Goal: Task Accomplishment & Management: Use online tool/utility

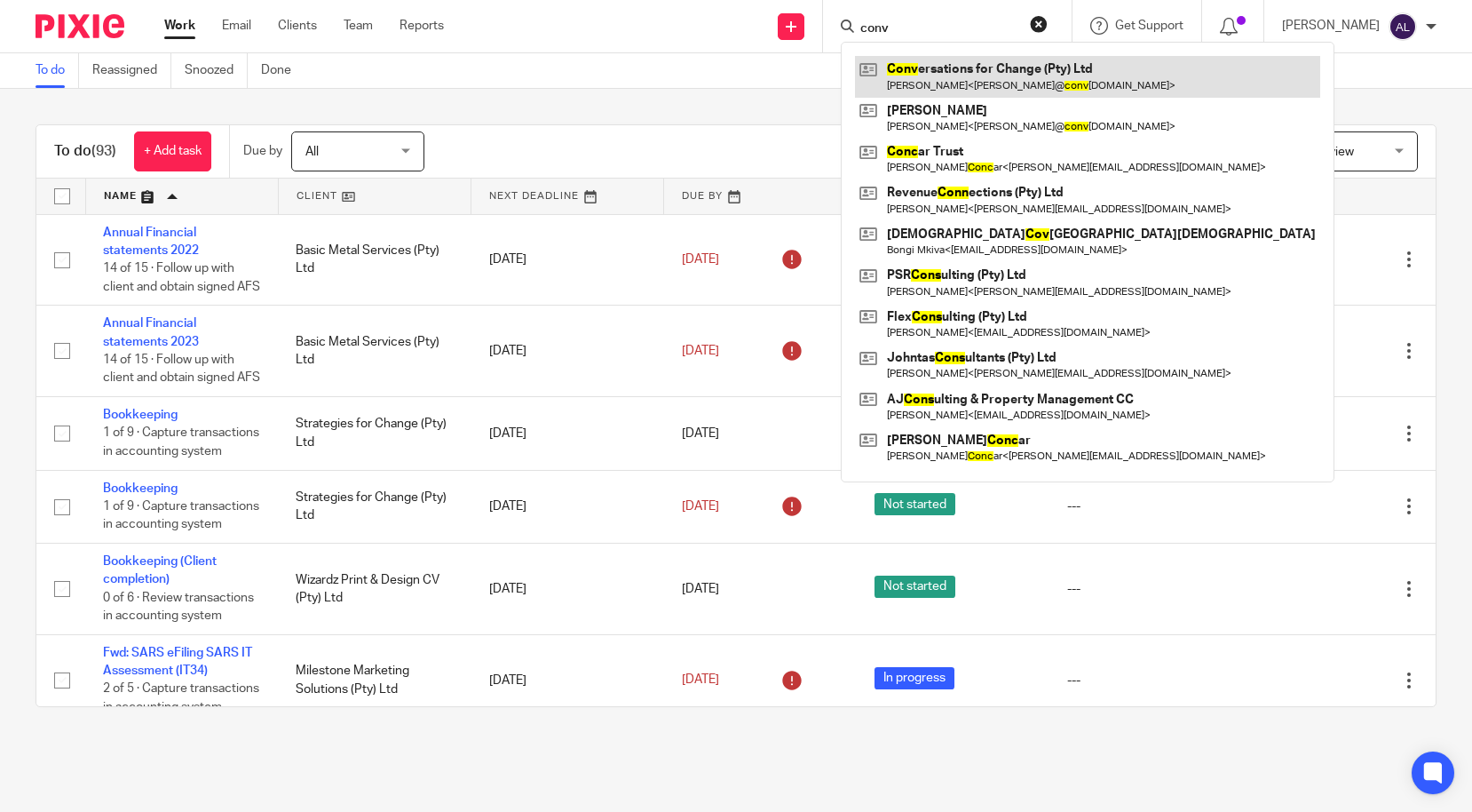
type input "conv"
click at [959, 78] on link at bounding box center [1088, 76] width 466 height 41
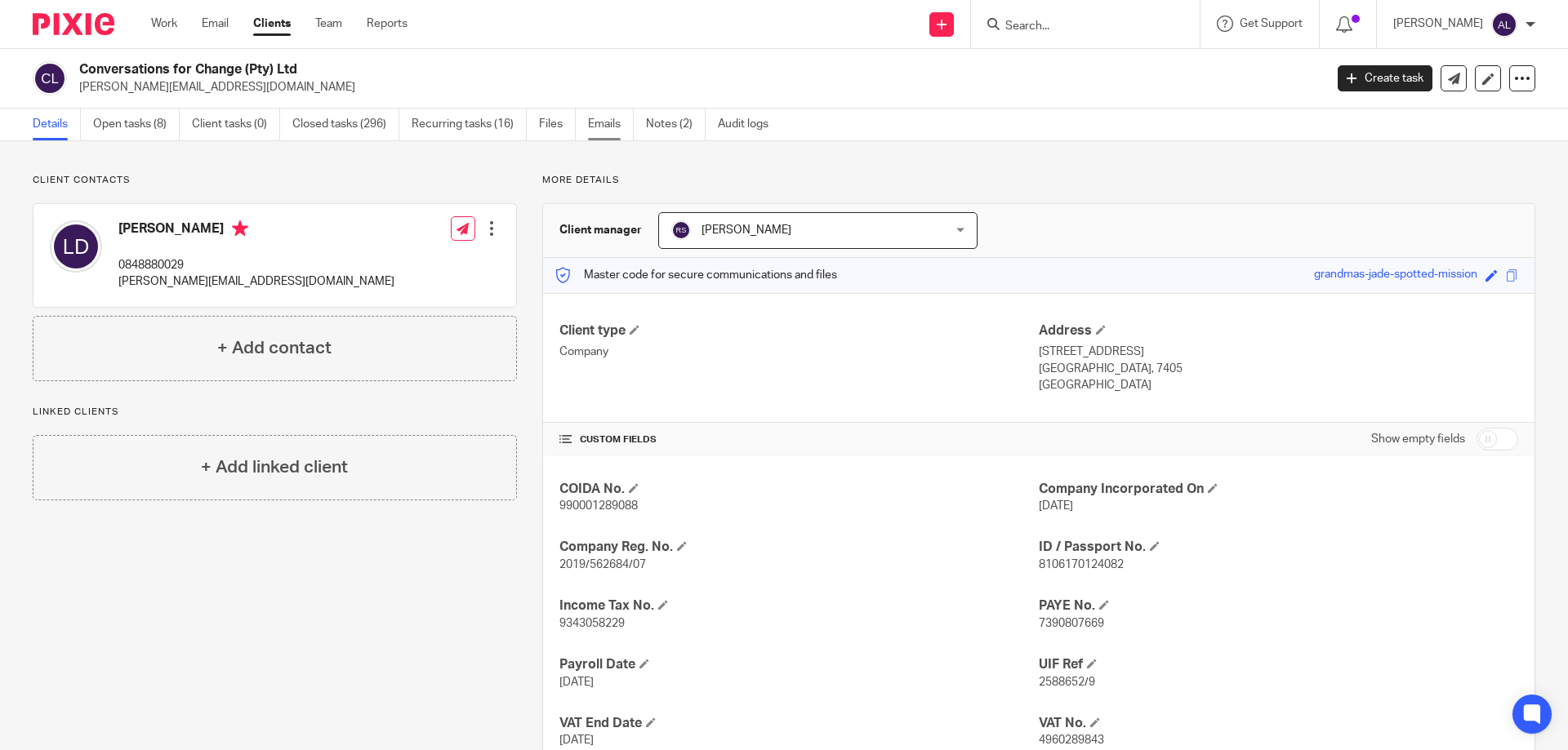
click at [599, 130] on link "Emails" at bounding box center [611, 125] width 46 height 32
click at [162, 260] on p "0848880029" at bounding box center [255, 265] width 276 height 16
copy p "0848880029"
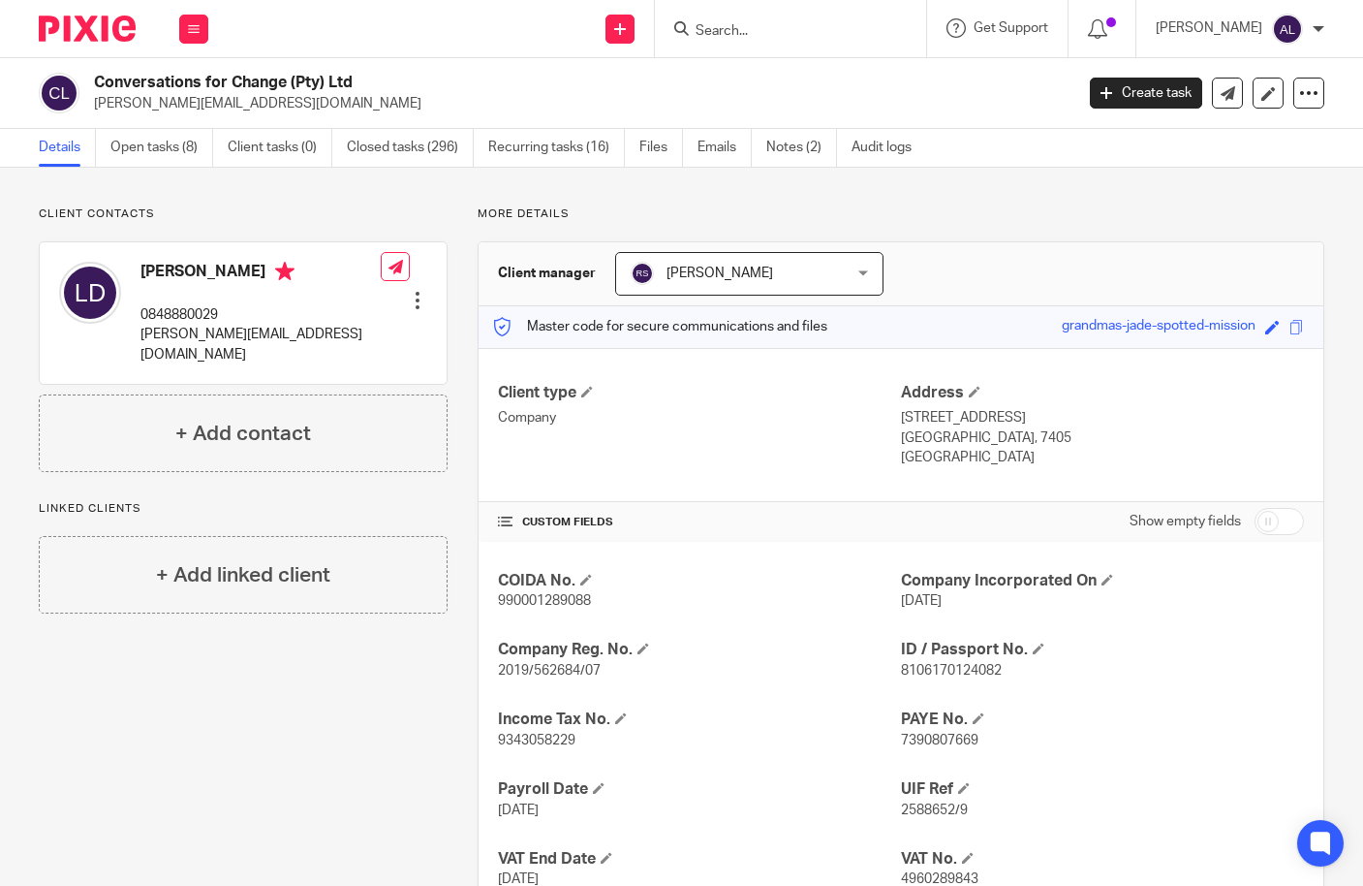
click at [284, 335] on p "lisa@conversations4change.co.za" at bounding box center [260, 345] width 240 height 40
click at [284, 335] on p "[PERSON_NAME][EMAIL_ADDRESS][DOMAIN_NAME]" at bounding box center [260, 345] width 240 height 40
copy div "[PERSON_NAME][EMAIL_ADDRESS][DOMAIN_NAME]"
click at [157, 144] on link "Open tasks (8)" at bounding box center [161, 148] width 103 height 38
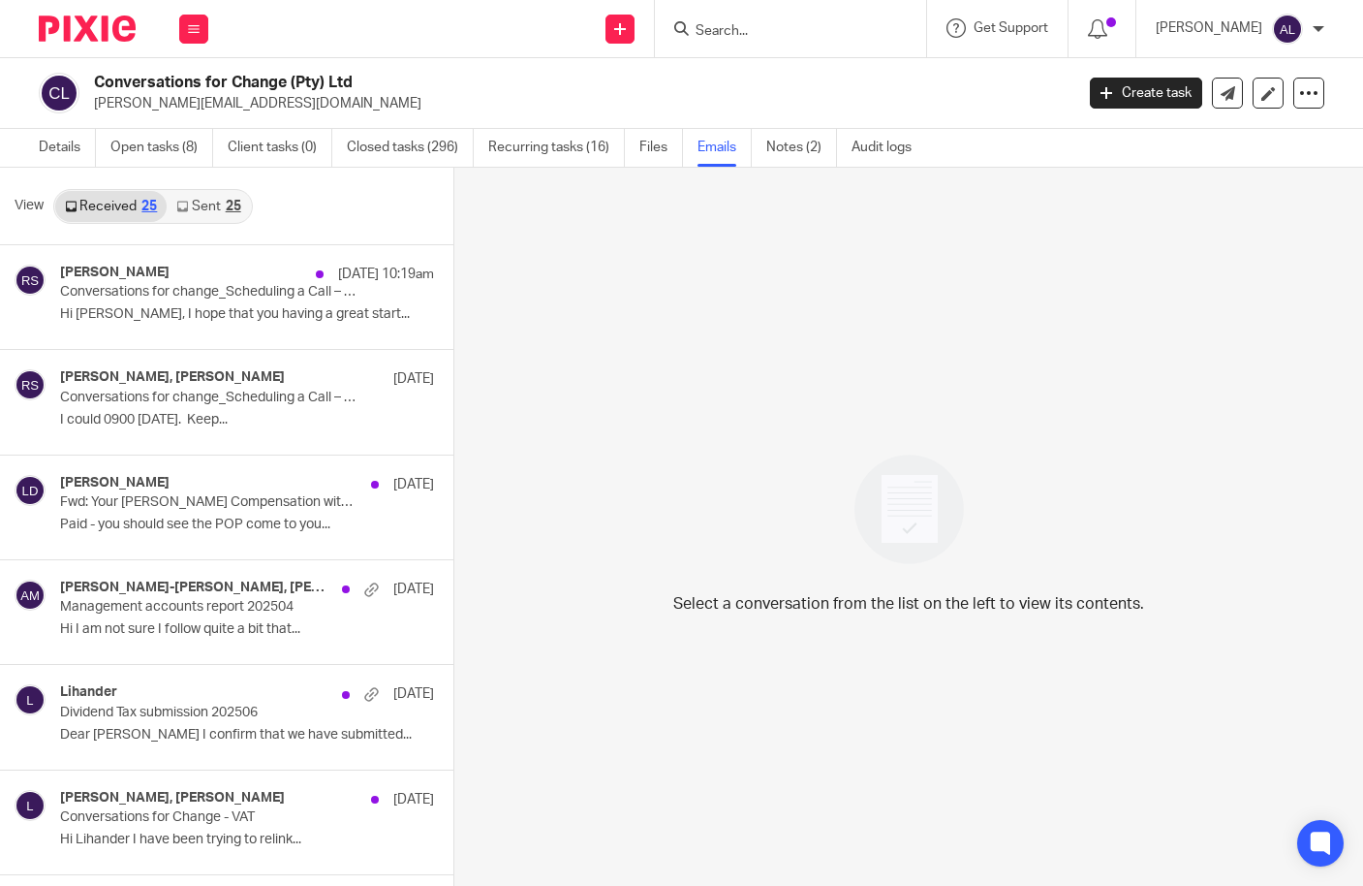
click at [224, 203] on link "Sent 25" at bounding box center [208, 206] width 83 height 31
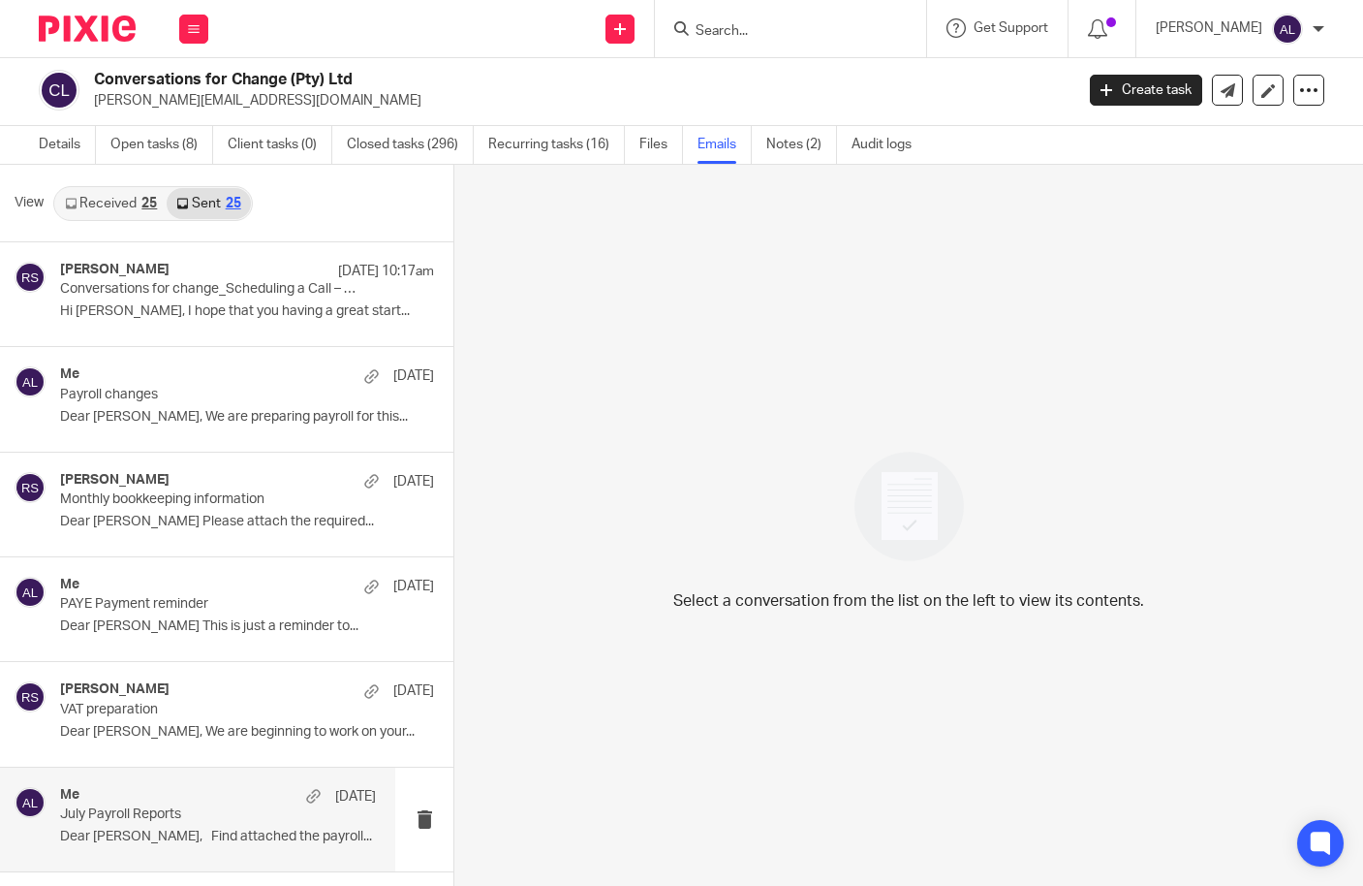
click at [200, 792] on div "Me 25 Jul" at bounding box center [218, 796] width 316 height 19
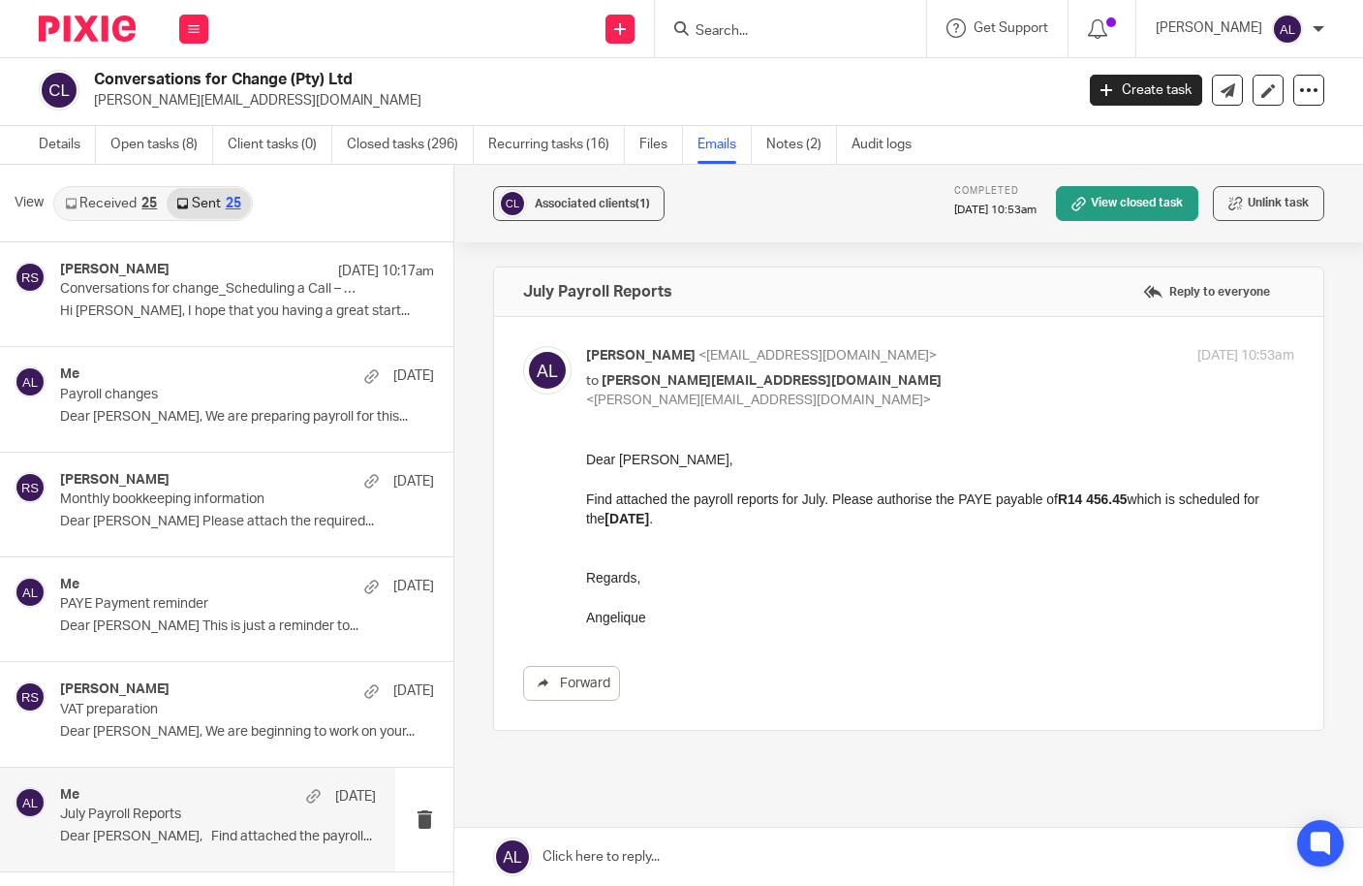
scroll to position [0, 0]
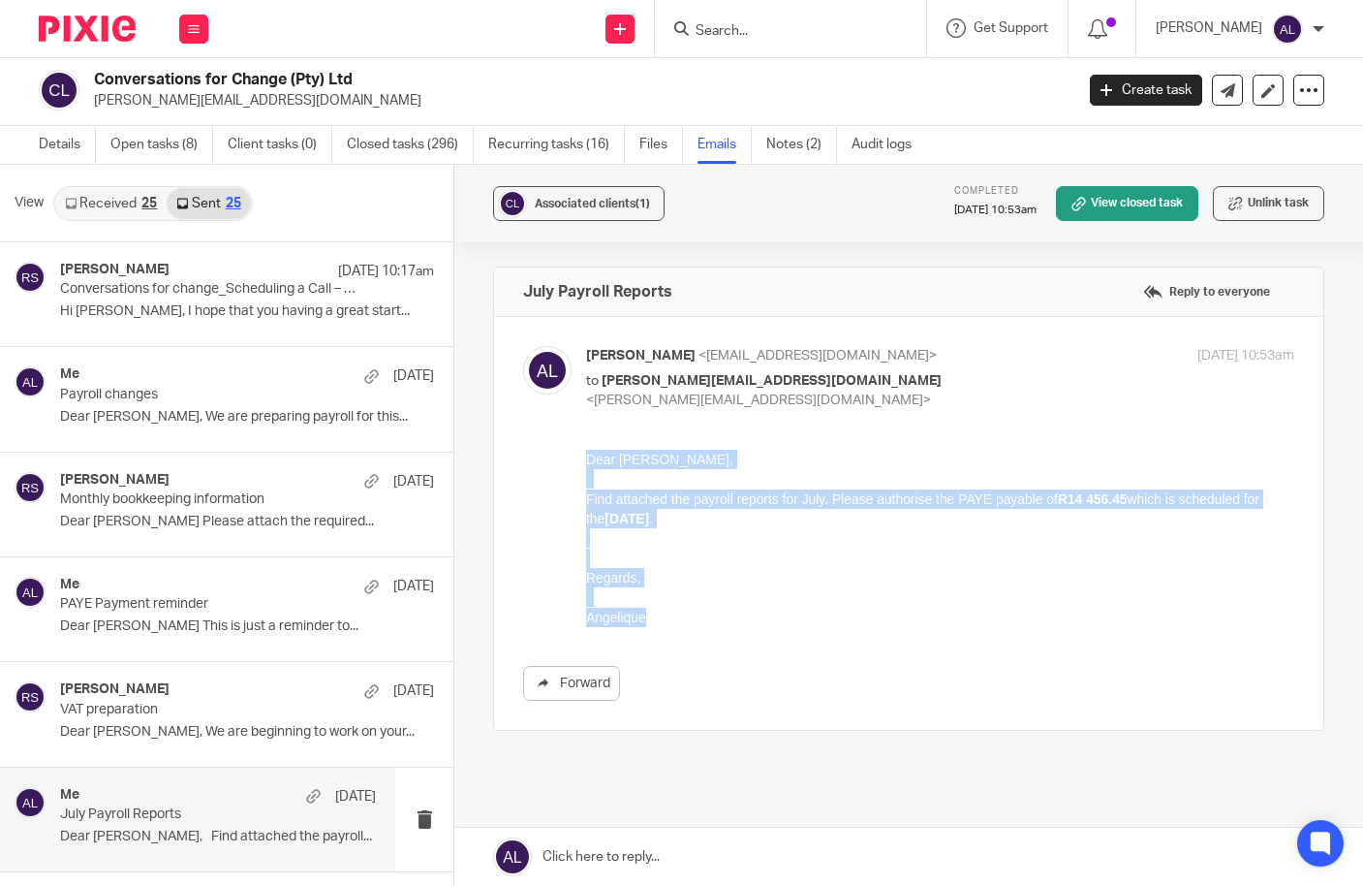
drag, startPoint x: 660, startPoint y: 619, endPoint x: 579, endPoint y: 463, distance: 175.5
click html "Dear Lisa, Find attached the payroll reports for July. Please authorise the PAY…"
copy div "Dear Lisa, Find attached the payroll reports for July. Please authorise the PAY…"
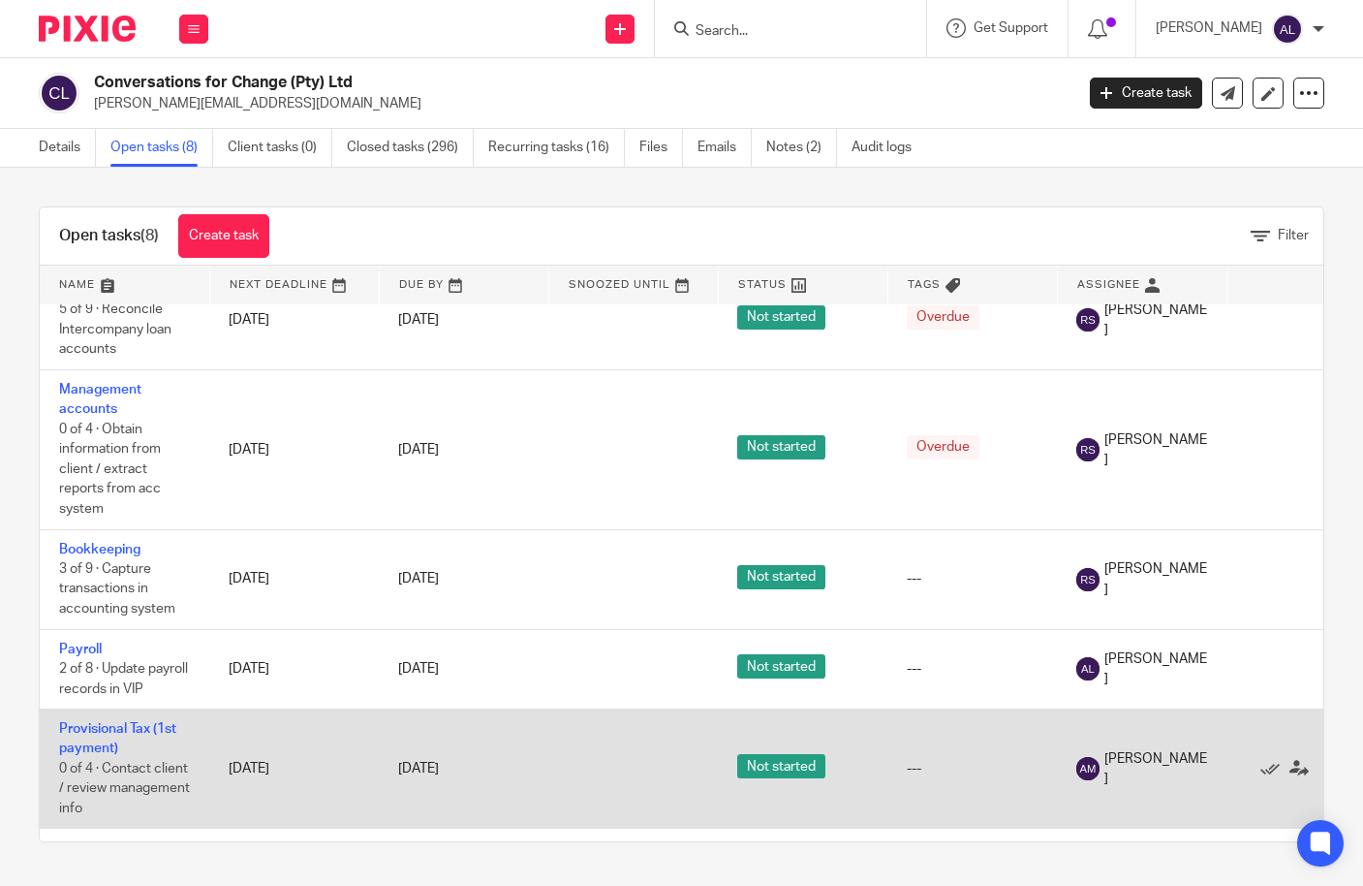
scroll to position [364, 0]
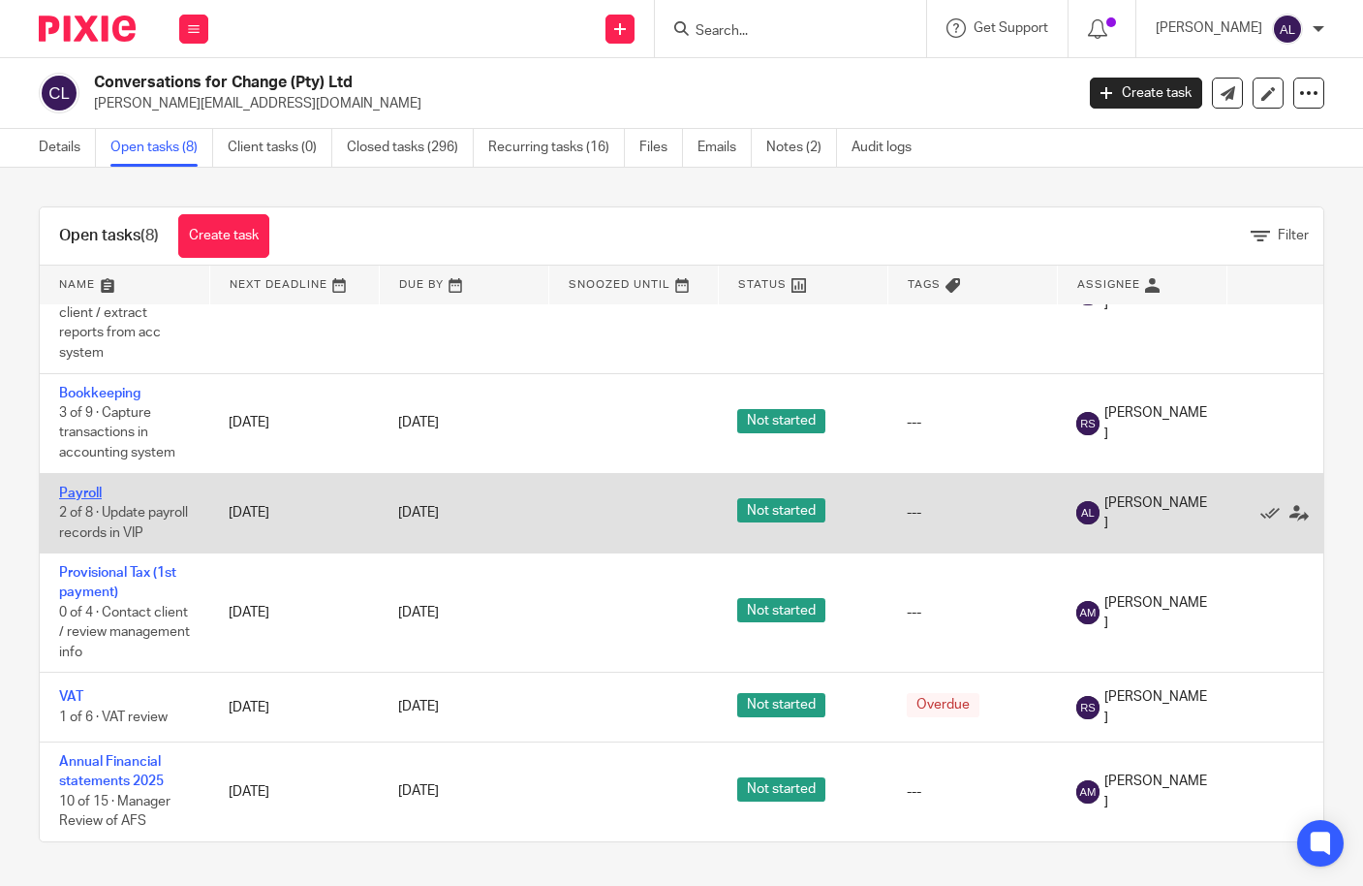
click at [80, 486] on link "Payroll" at bounding box center [80, 493] width 43 height 14
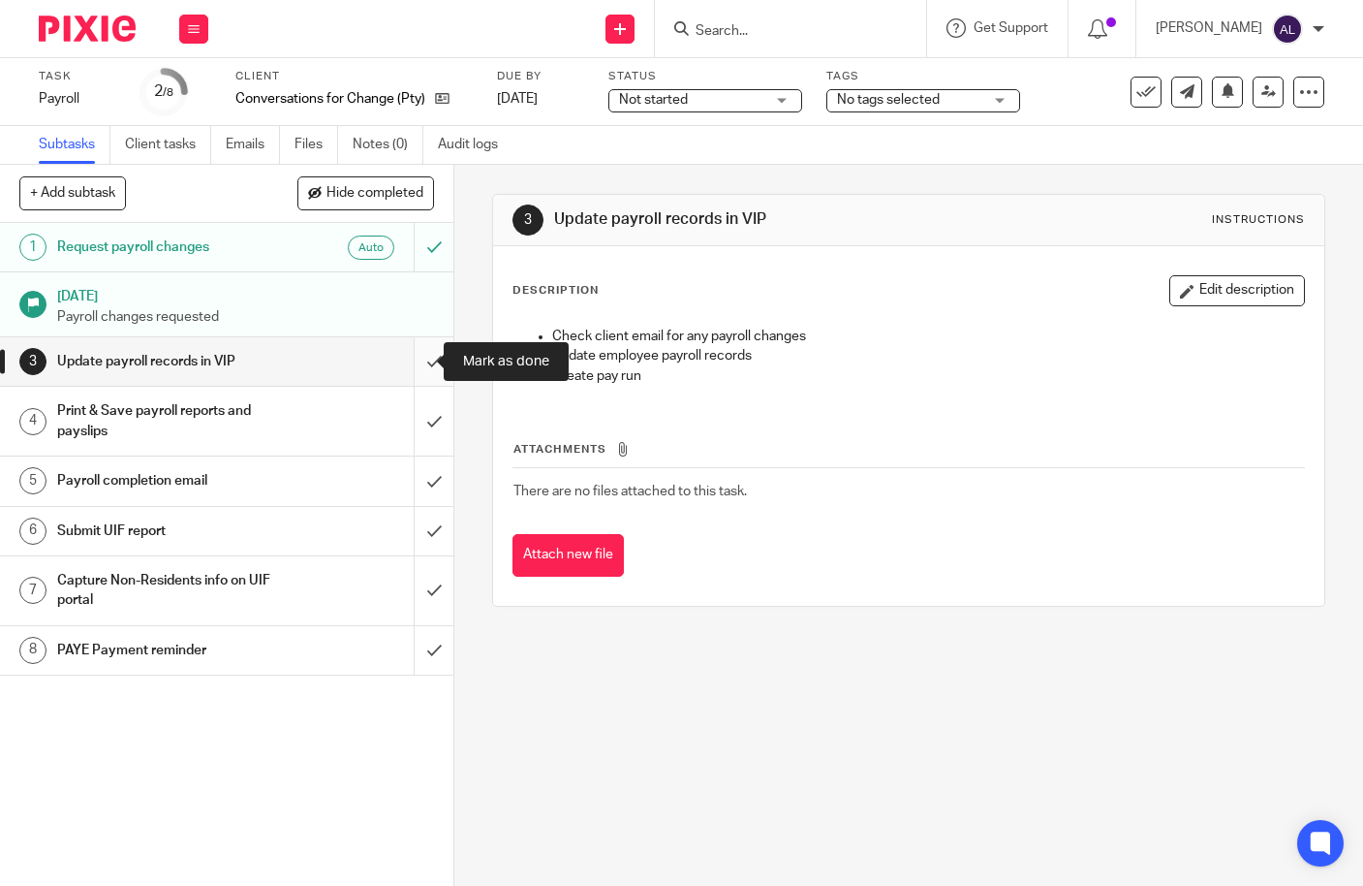
click at [408, 366] on input "submit" at bounding box center [226, 361] width 453 height 48
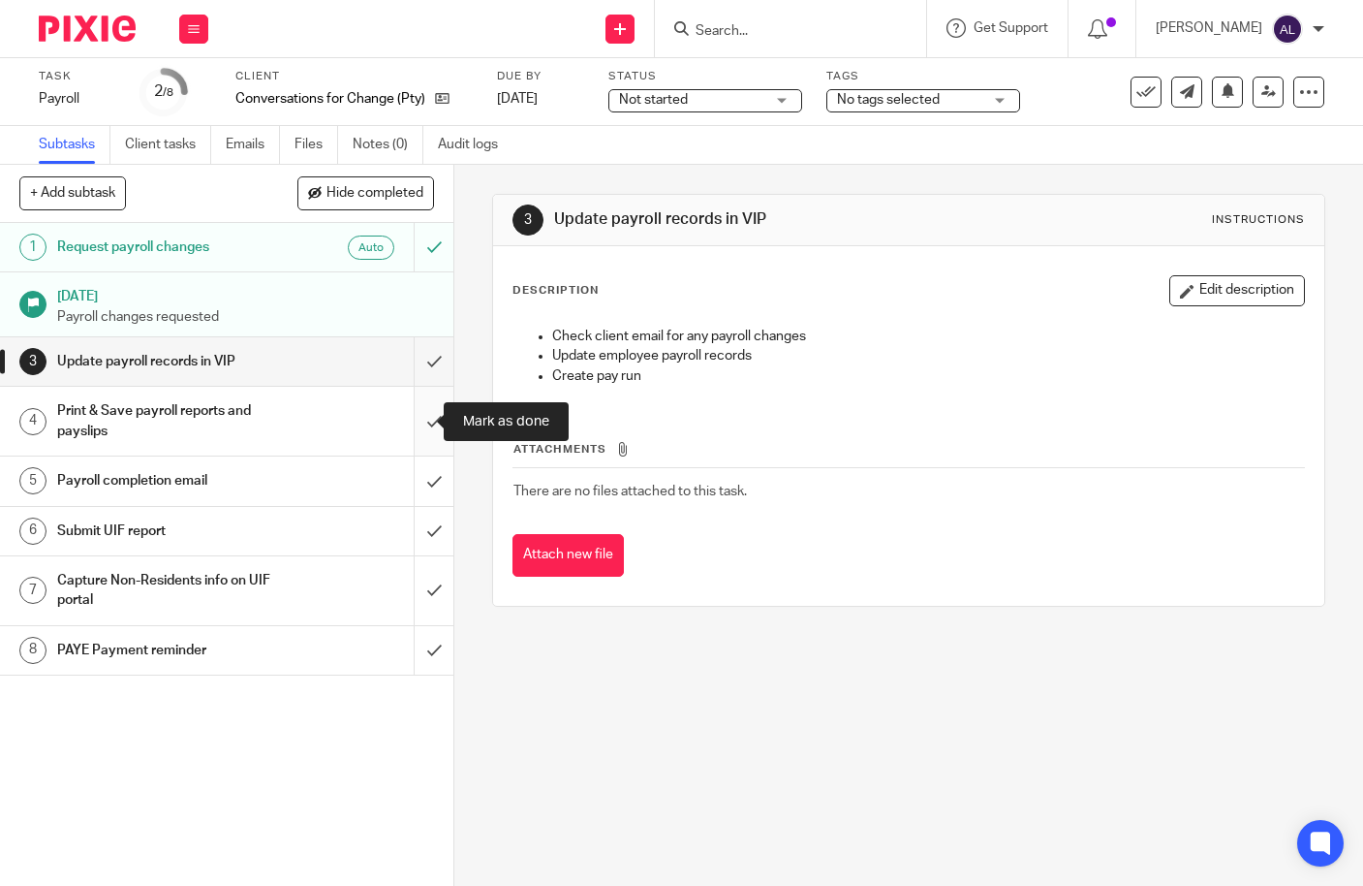
click at [397, 418] on input "submit" at bounding box center [226, 421] width 453 height 69
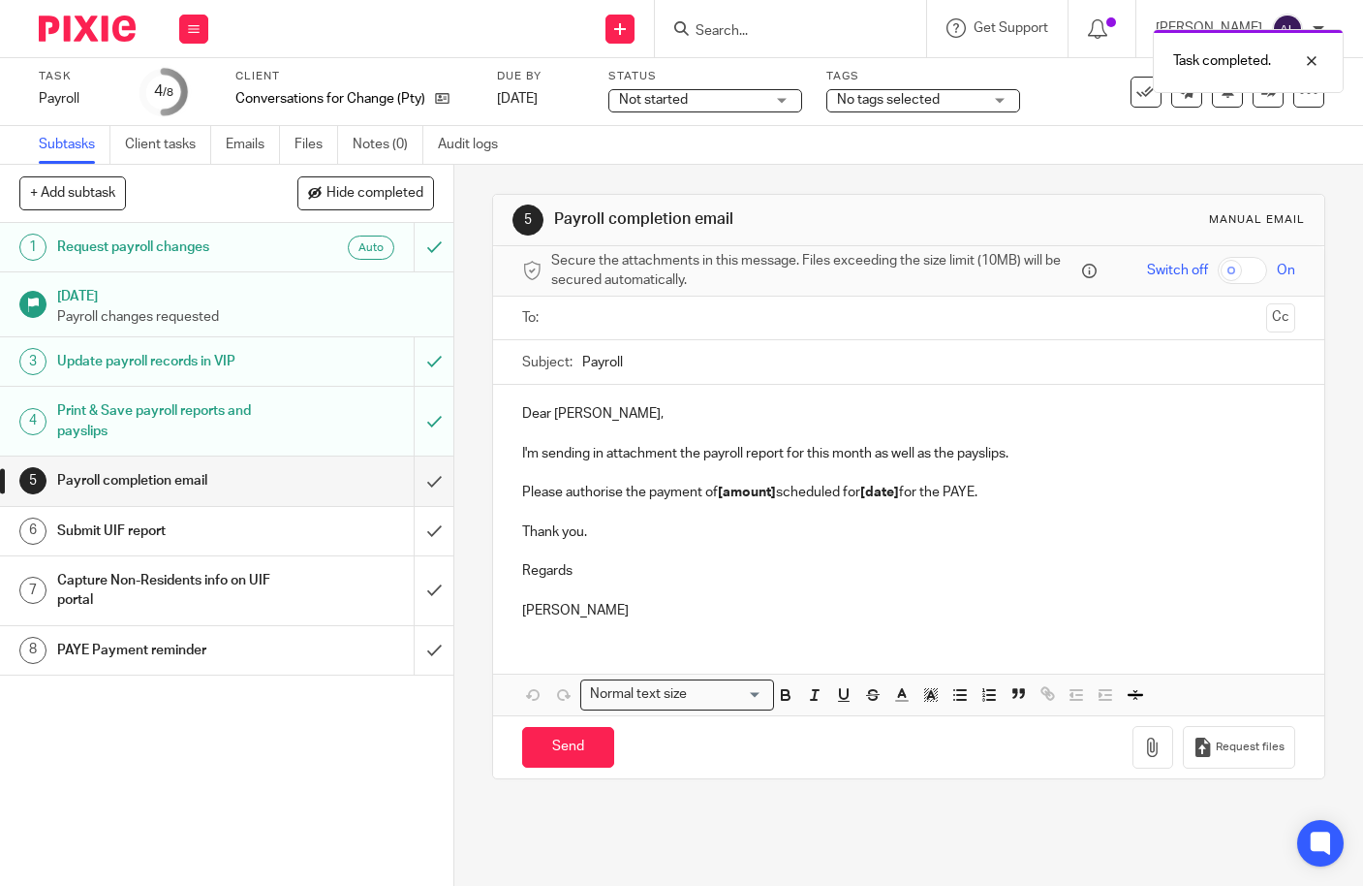
click at [565, 322] on input "text" at bounding box center [908, 318] width 701 height 22
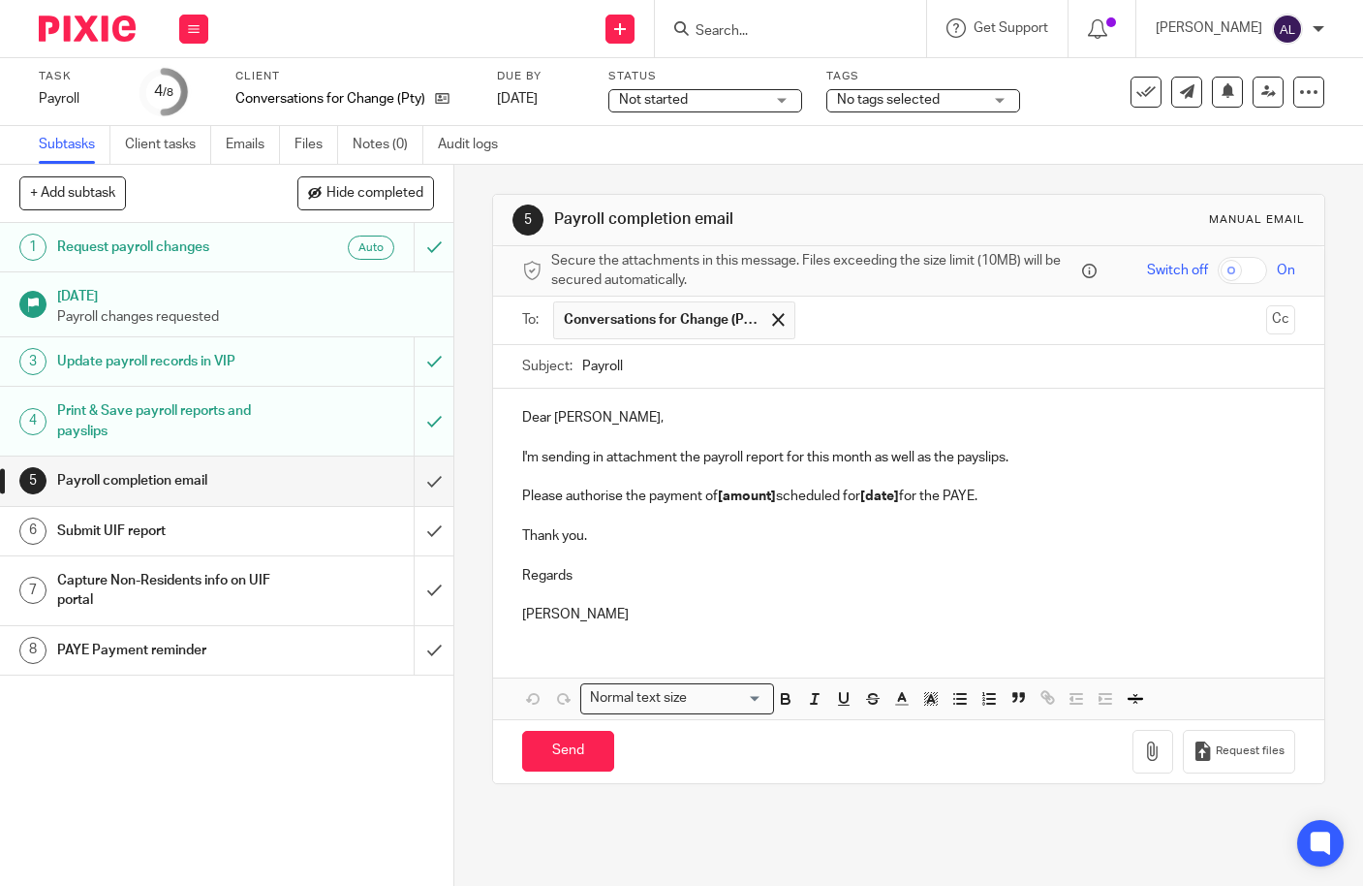
click at [582, 366] on input "Payroll" at bounding box center [938, 367] width 713 height 44
click at [718, 358] on input "August Payroll" at bounding box center [938, 367] width 713 height 44
type input "August Payroll Reports"
drag, startPoint x: 637, startPoint y: 613, endPoint x: 506, endPoint y: 398, distance: 251.7
click at [506, 398] on div "Dear Lisa, I'm sending in attachment the payroll report for this month as well …" at bounding box center [908, 514] width 831 height 250
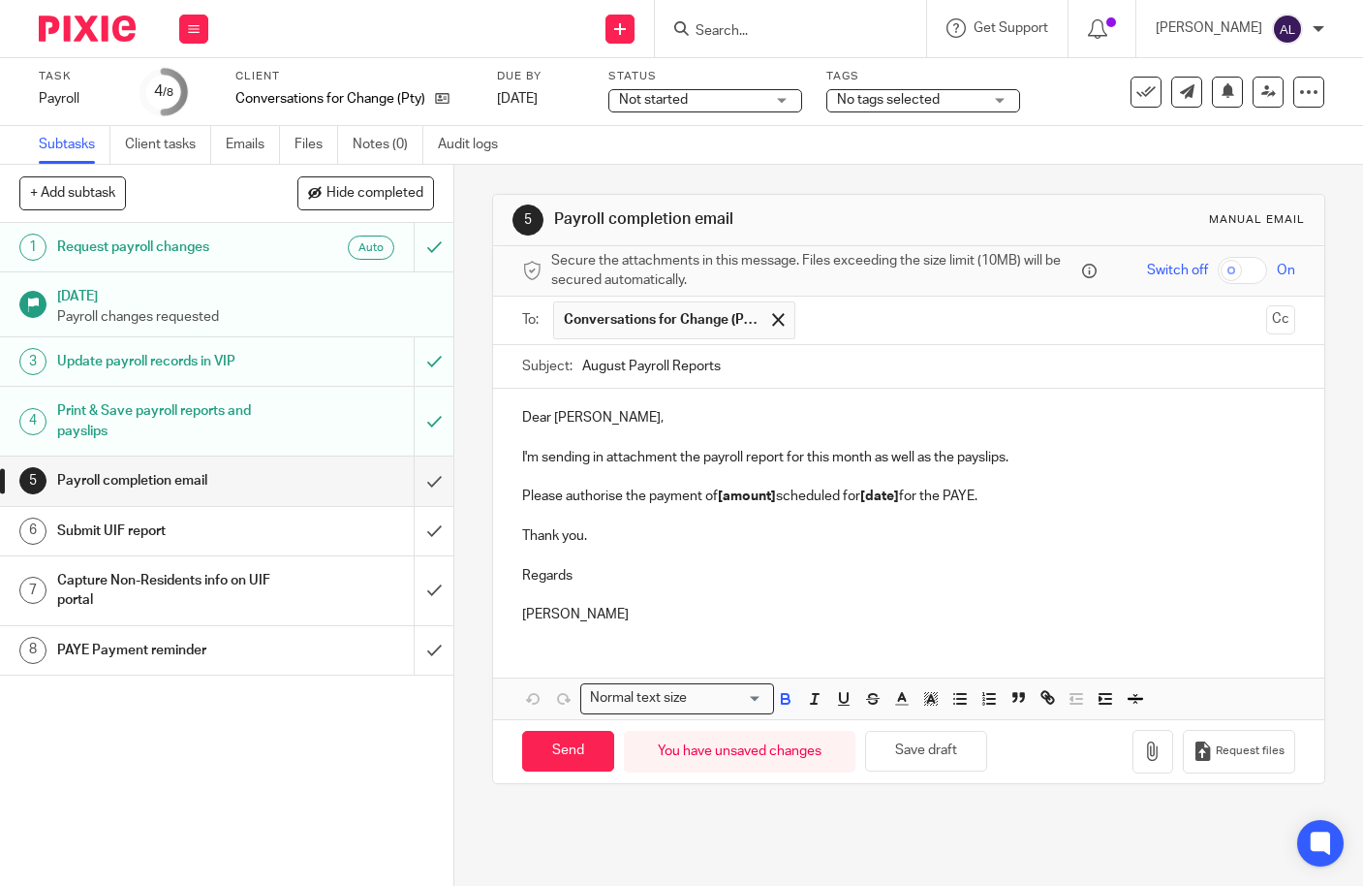
paste div
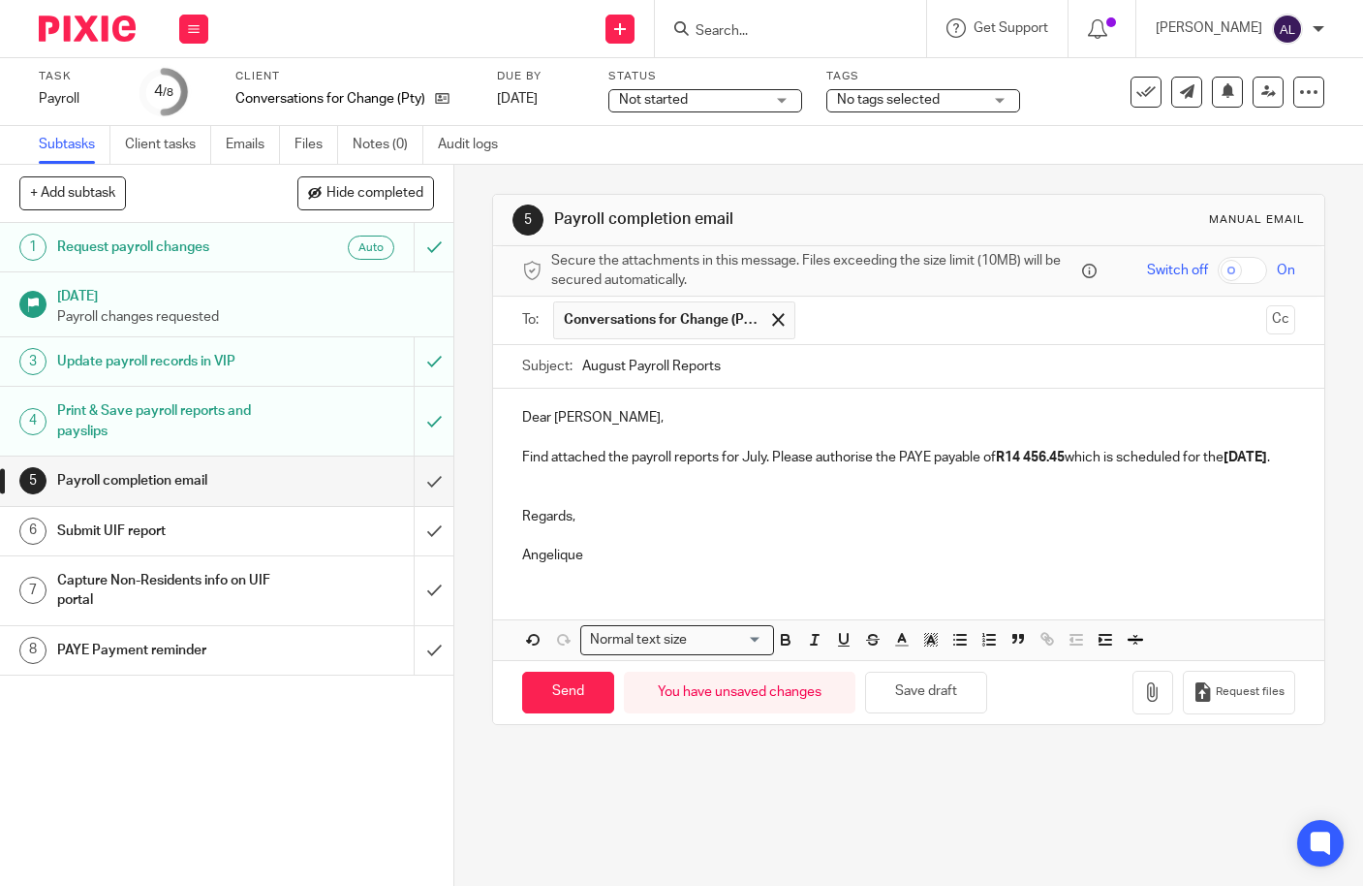
click at [744, 453] on p "Find attached the payroll reports for July. Please authorise the PAYE payable o…" at bounding box center [908, 457] width 773 height 19
drag, startPoint x: 1087, startPoint y: 460, endPoint x: 1033, endPoint y: 454, distance: 54.6
click at [1033, 454] on p "Find attached the payroll reports for August. Please authorise the PAYE payable…" at bounding box center [908, 457] width 773 height 19
drag, startPoint x: 552, startPoint y: 477, endPoint x: 526, endPoint y: 478, distance: 26.2
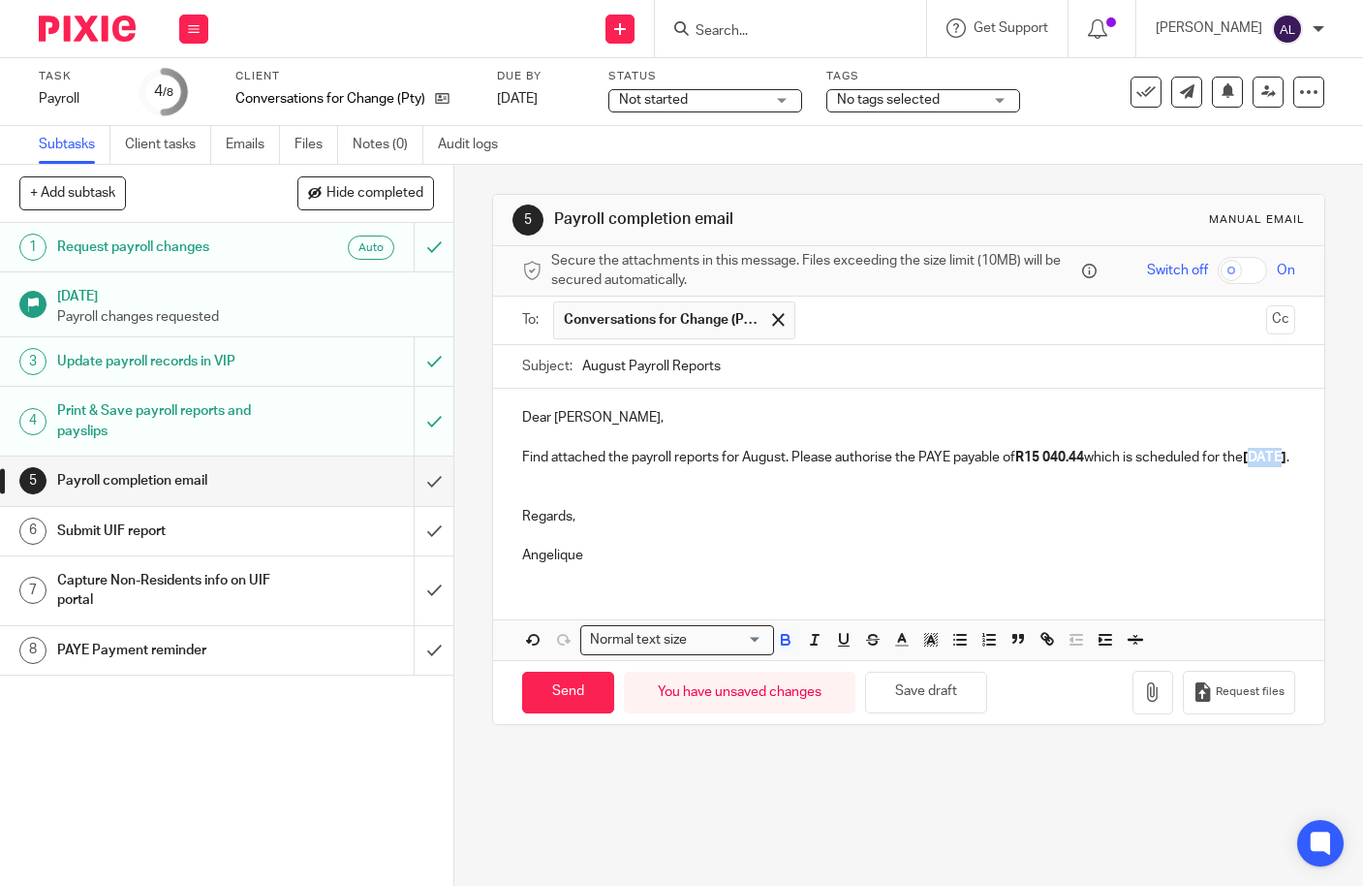
click at [1243, 464] on strong "06/08/2025" at bounding box center [1265, 458] width 44 height 14
click at [1143, 701] on icon "button" at bounding box center [1152, 691] width 19 height 19
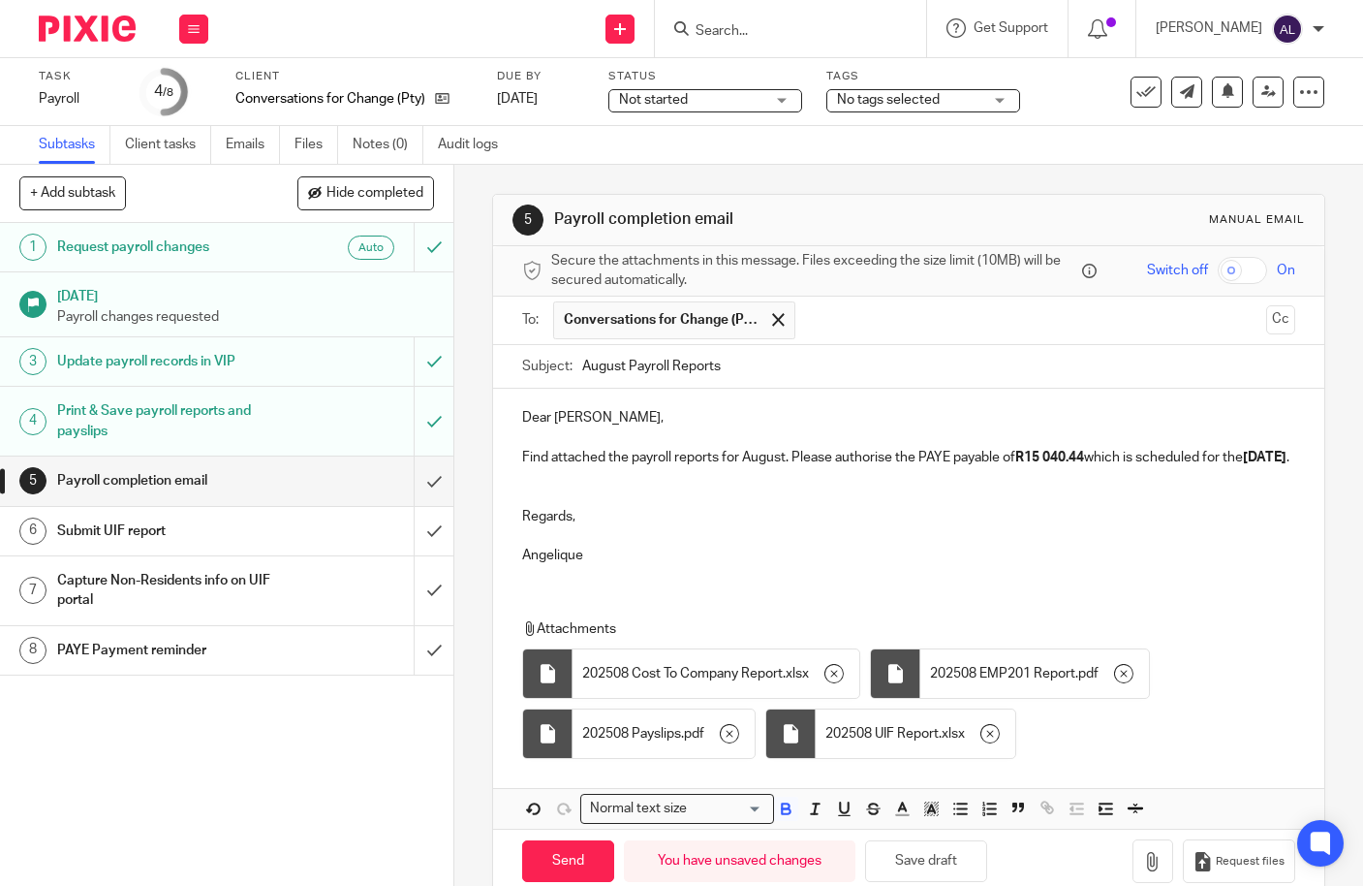
click at [688, 565] on p "Angelique" at bounding box center [908, 555] width 773 height 19
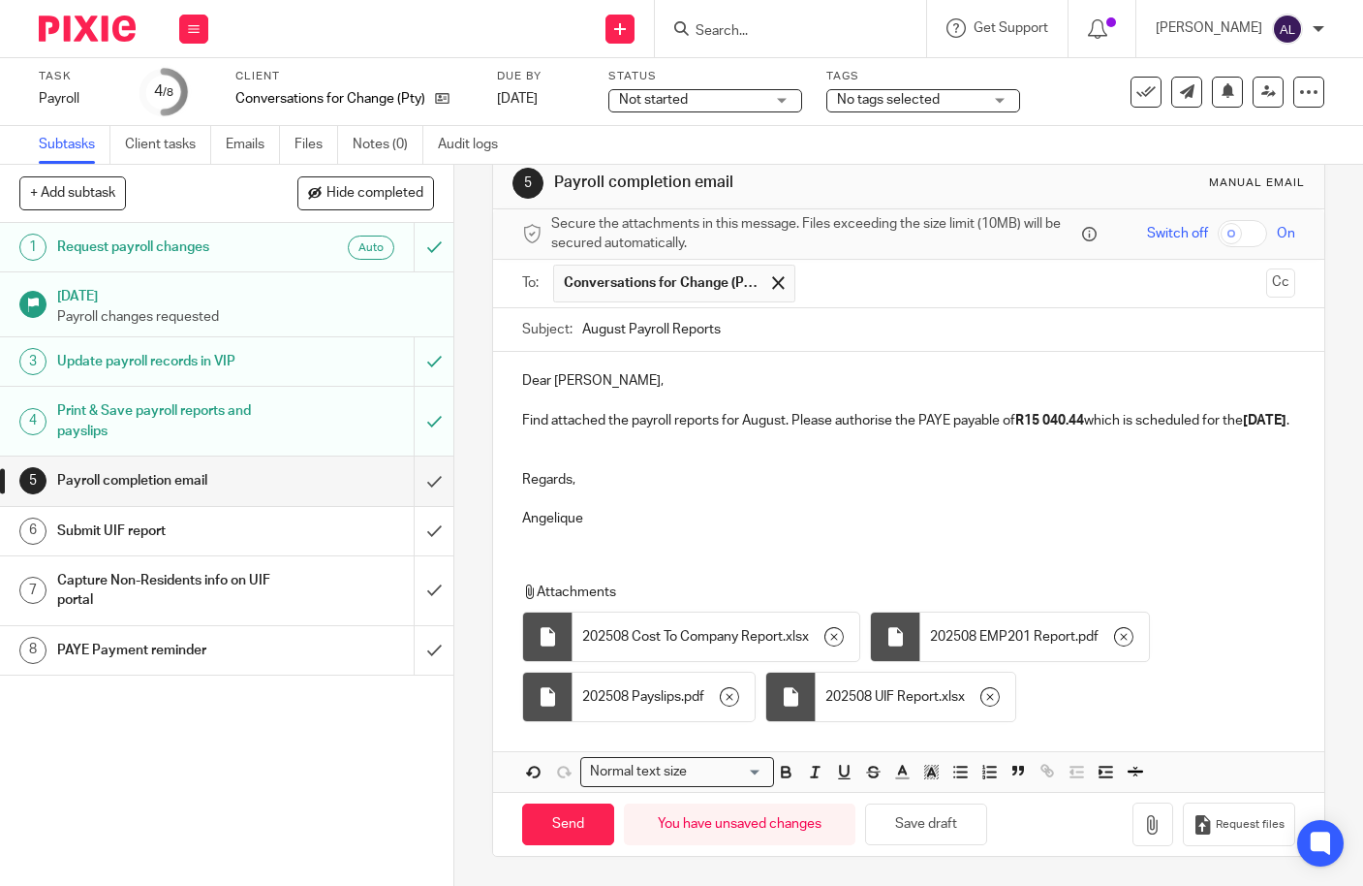
scroll to position [56, 0]
click at [585, 815] on input "Send" at bounding box center [568, 824] width 92 height 42
type input "Sent"
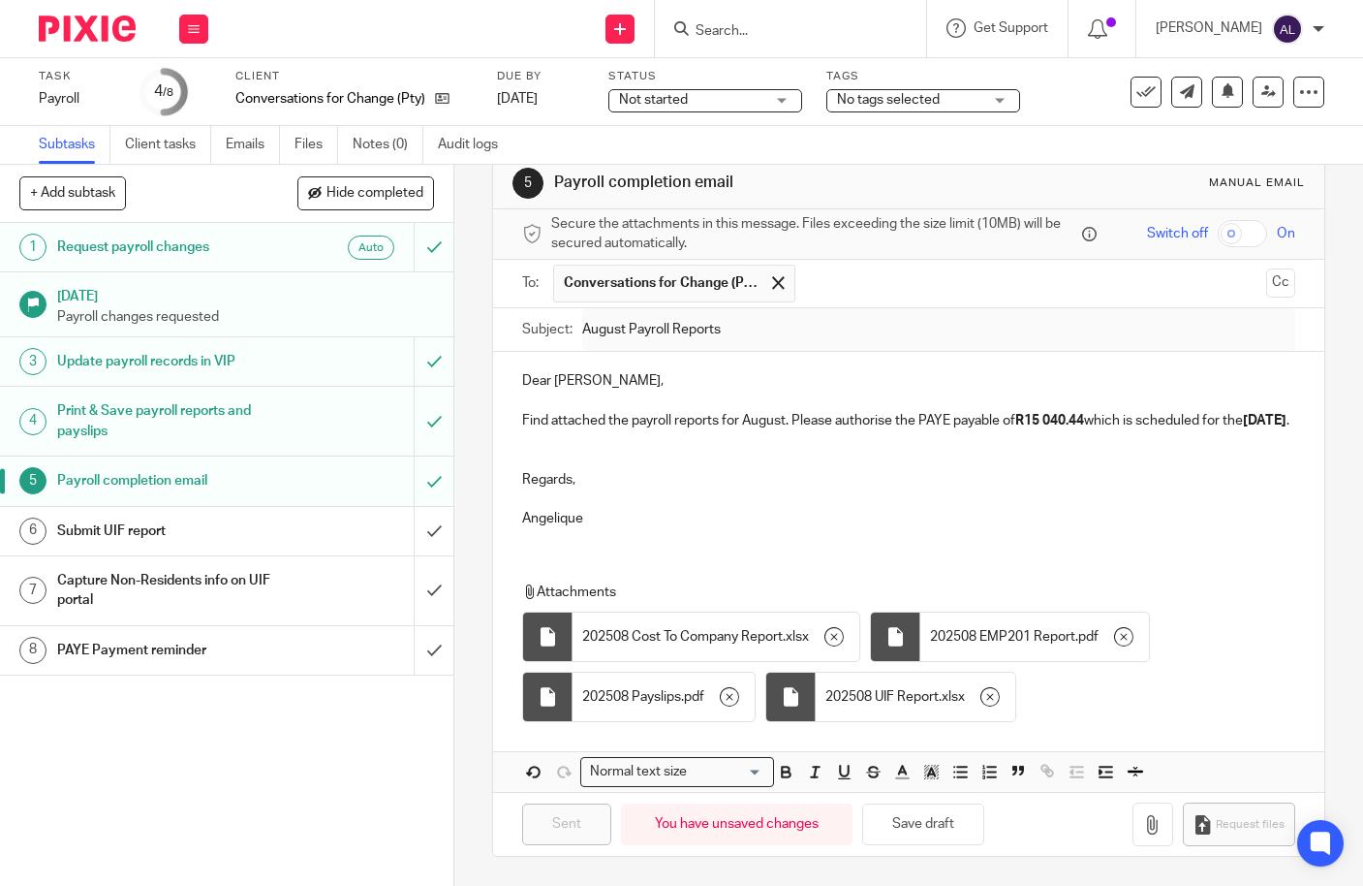
click at [667, 490] on p at bounding box center [908, 498] width 773 height 19
click at [1266, 268] on button "Cc" at bounding box center [1280, 282] width 29 height 29
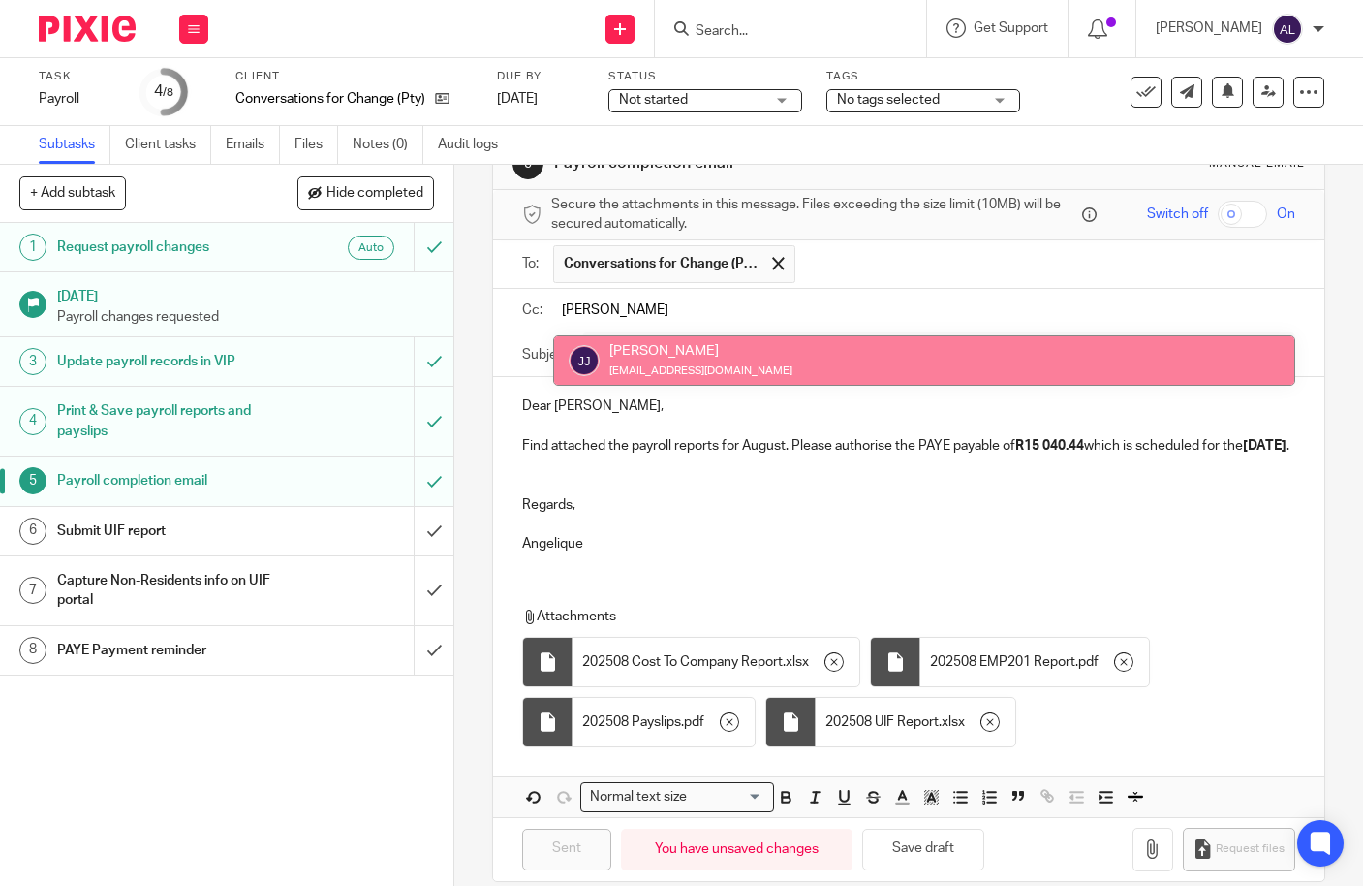
type input "jas"
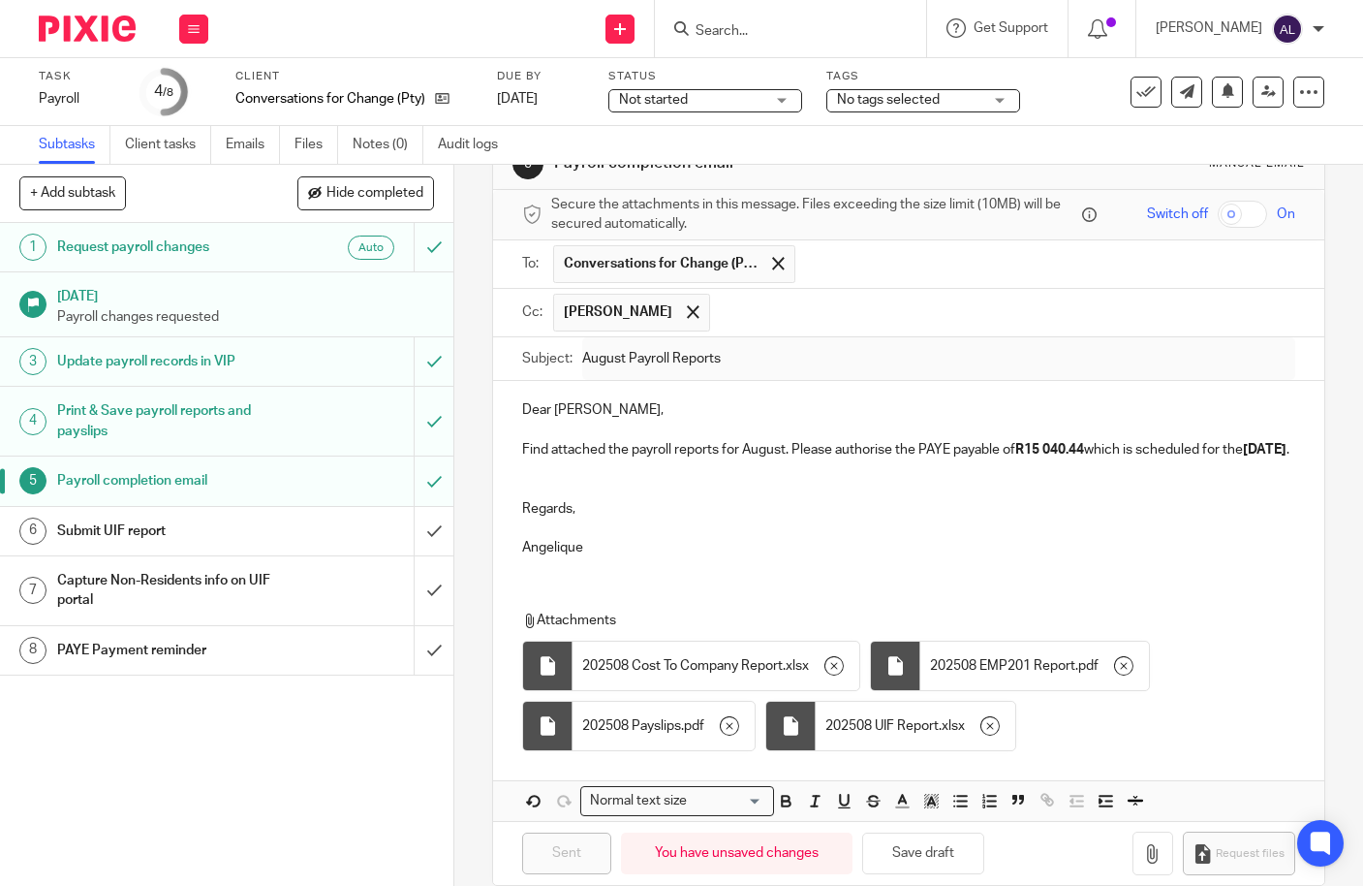
click at [582, 499] on p at bounding box center [908, 479] width 773 height 40
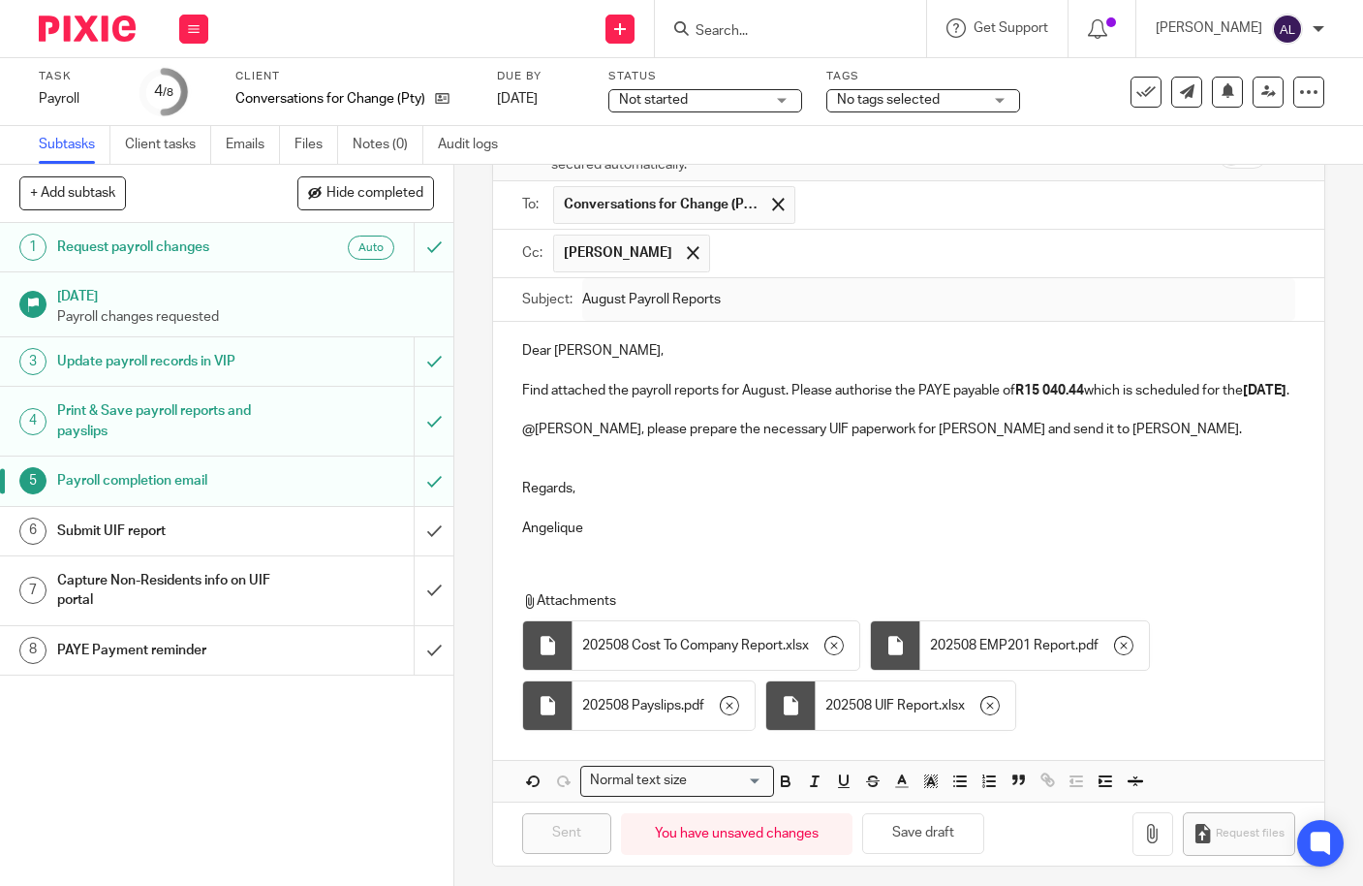
scroll to position [144, 0]
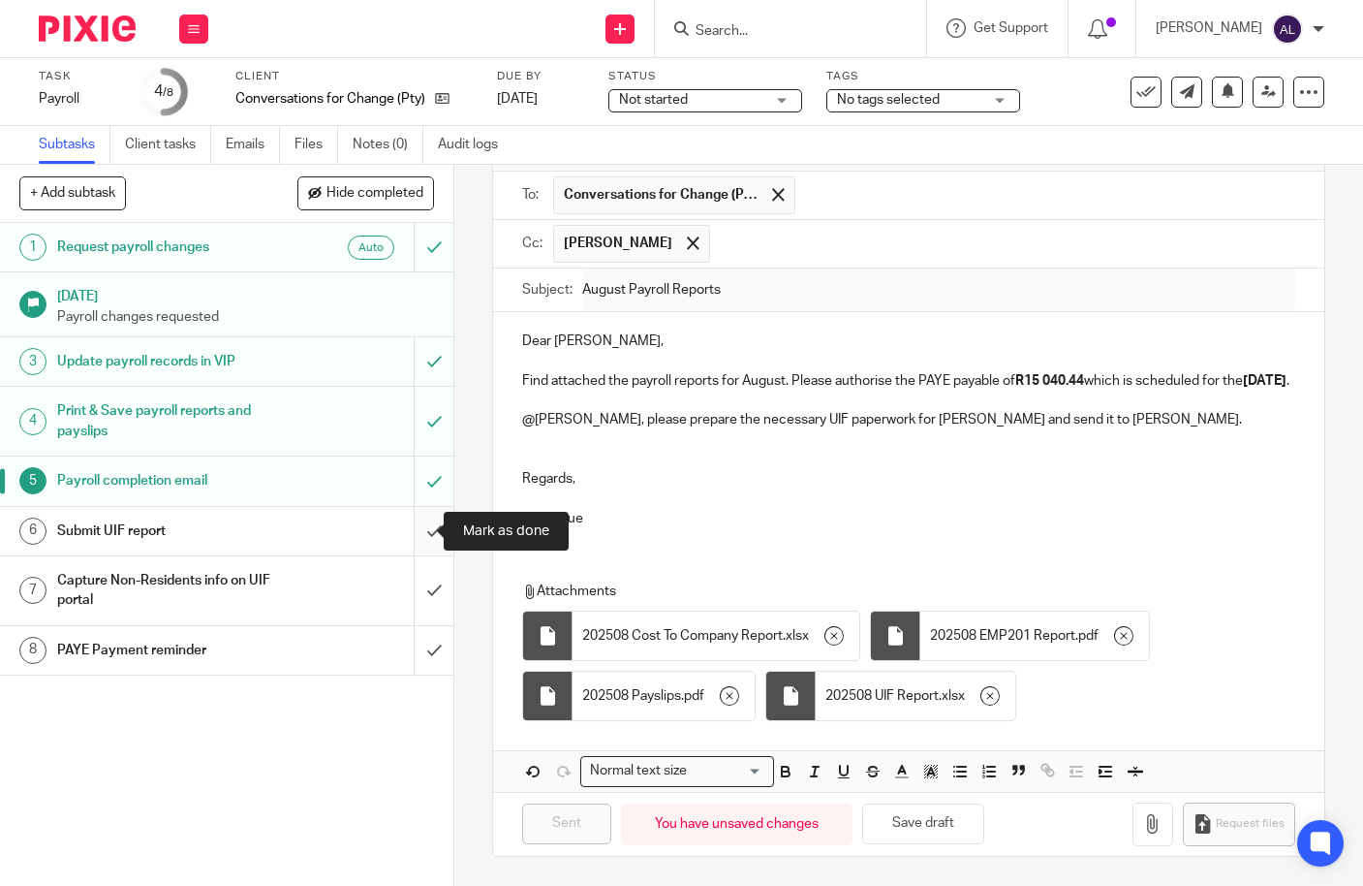
click at [418, 543] on input "submit" at bounding box center [226, 531] width 453 height 48
click at [406, 589] on input "submit" at bounding box center [226, 590] width 453 height 69
click at [407, 629] on input "submit" at bounding box center [226, 650] width 453 height 48
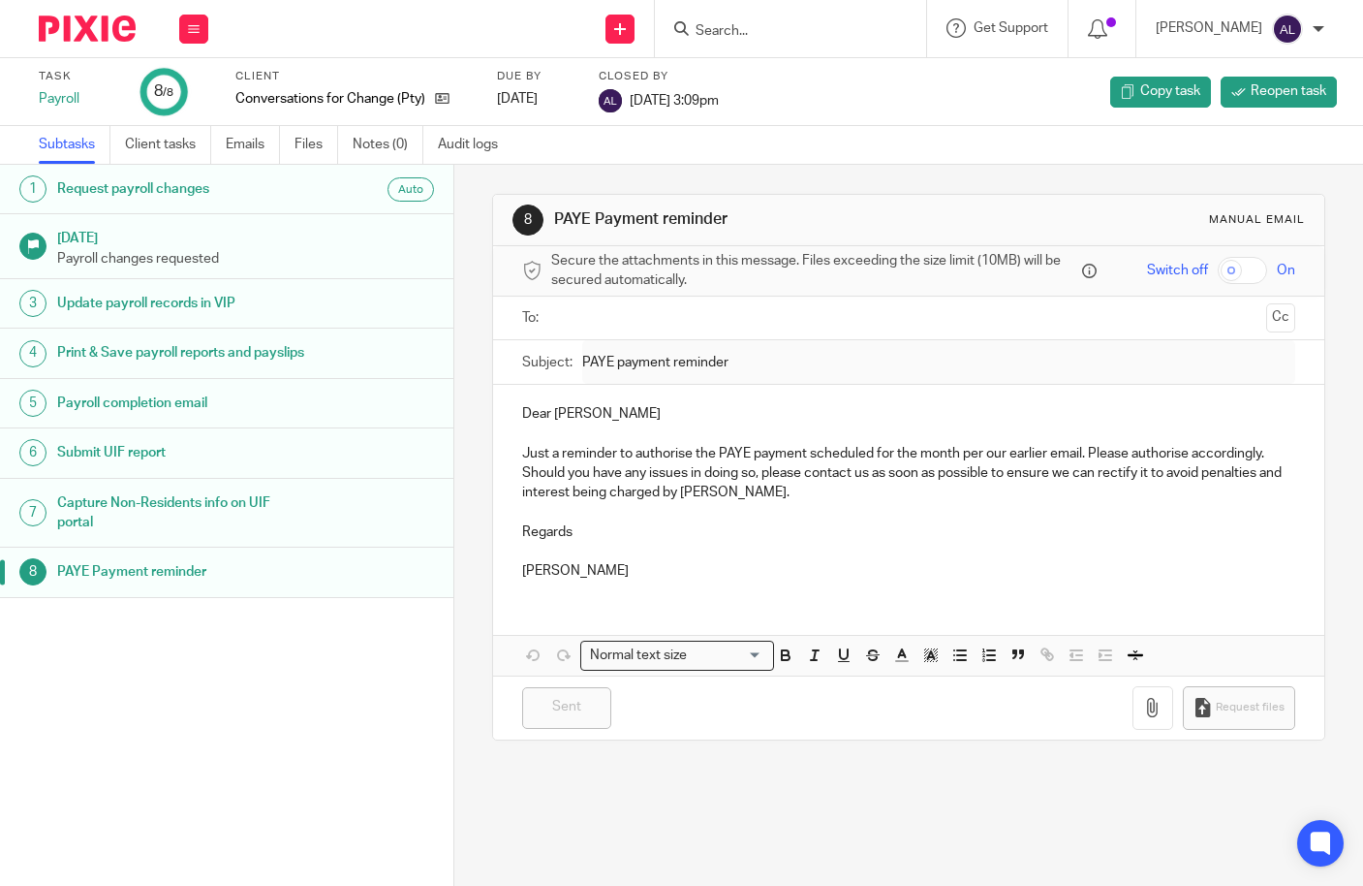
click at [784, 31] on input "Search" at bounding box center [781, 31] width 174 height 17
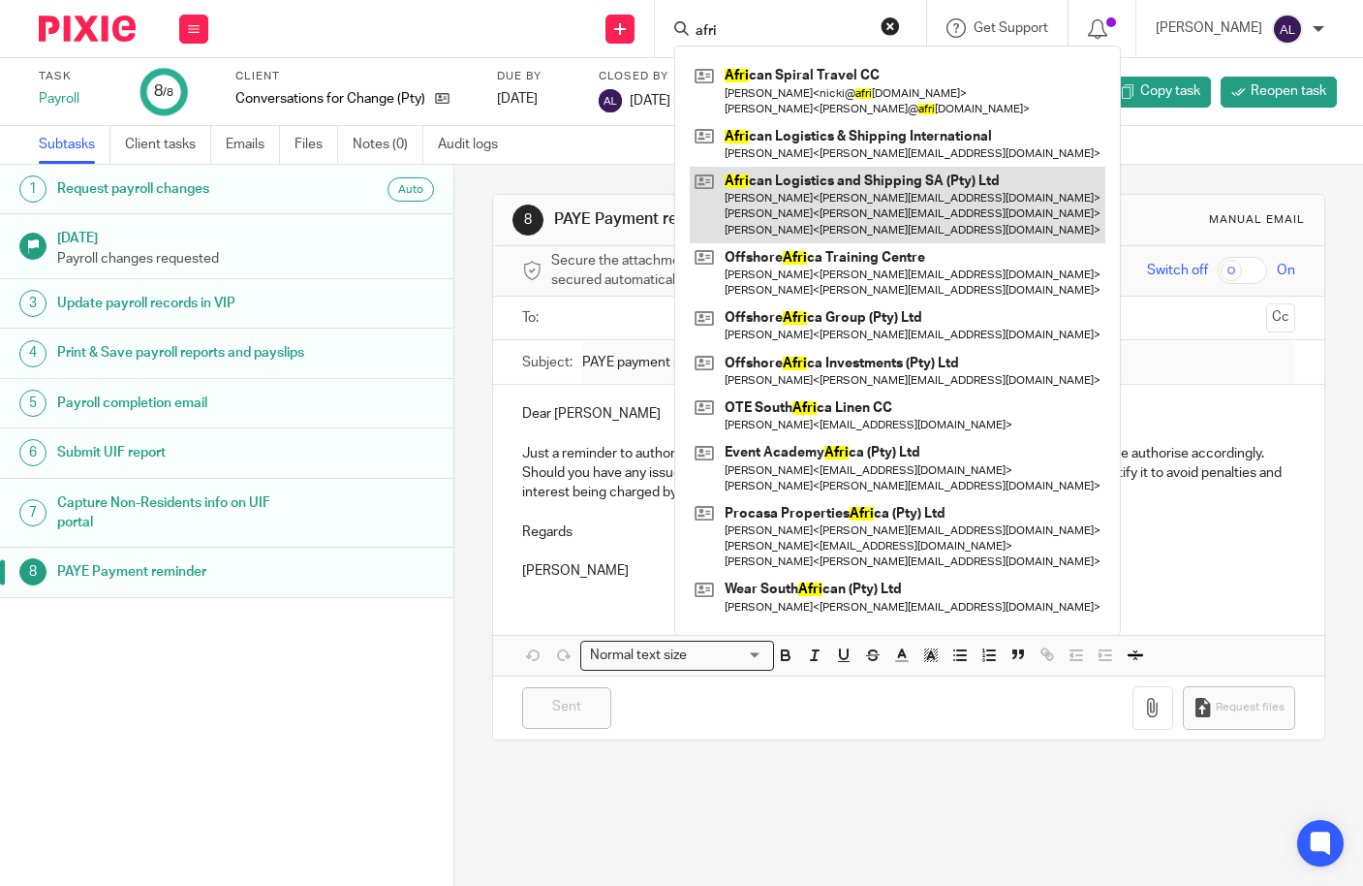
type input "afri"
click at [931, 180] on link at bounding box center [898, 205] width 416 height 77
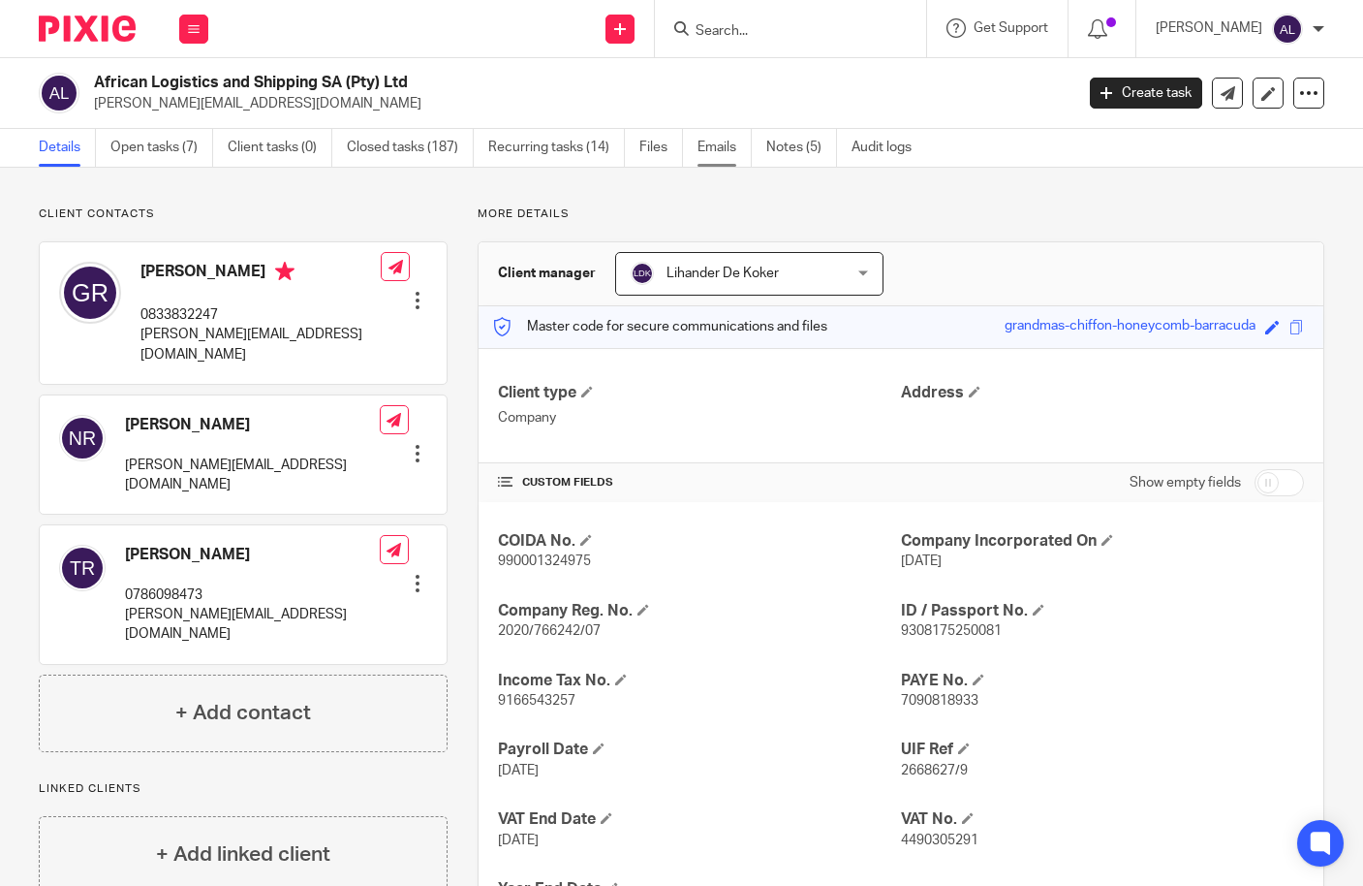
click at [726, 155] on link "Emails" at bounding box center [725, 148] width 54 height 38
click at [152, 150] on link "Open tasks (7)" at bounding box center [161, 148] width 103 height 38
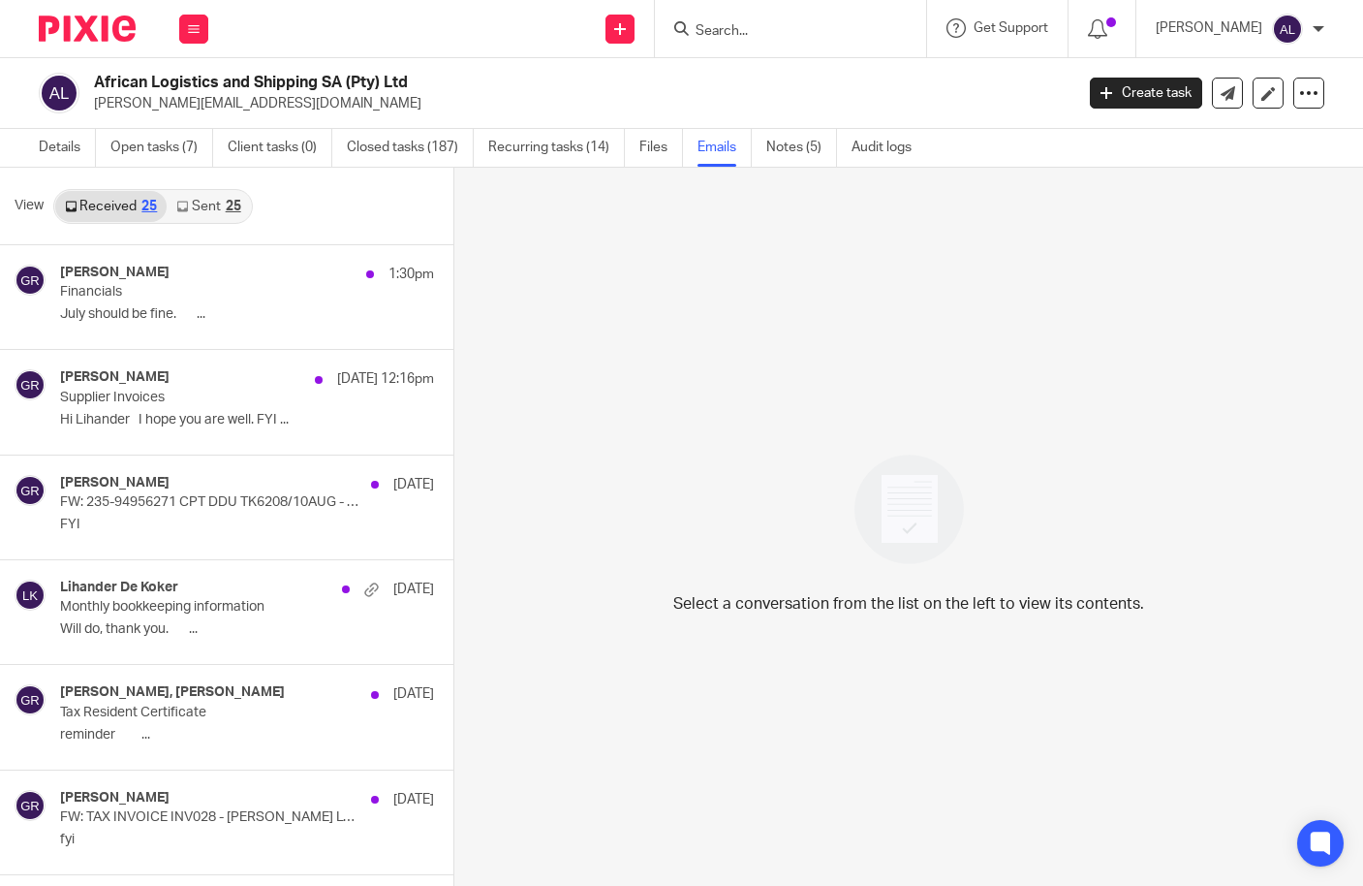
click at [213, 200] on link "Sent 25" at bounding box center [208, 206] width 83 height 31
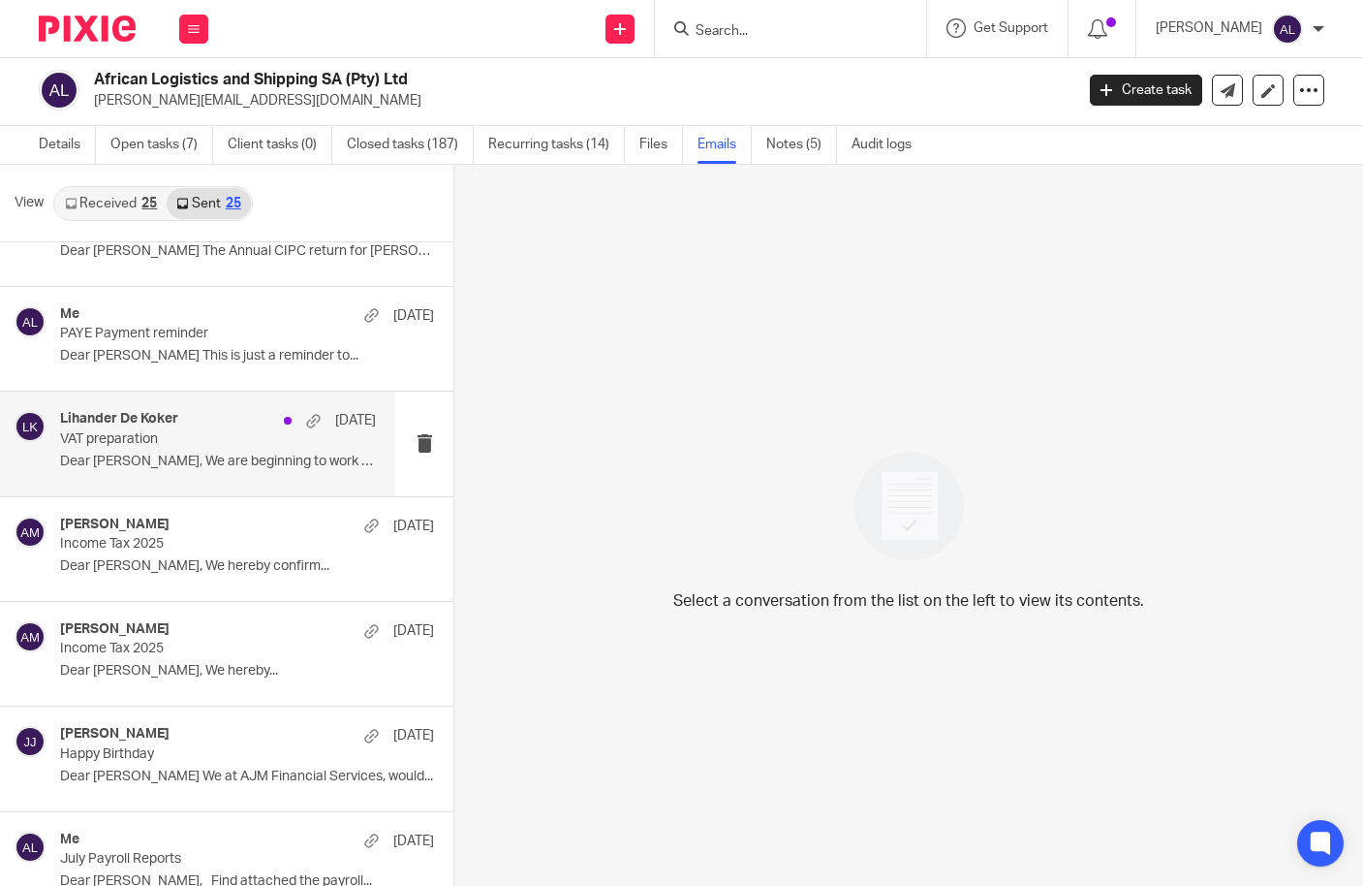
scroll to position [484, 0]
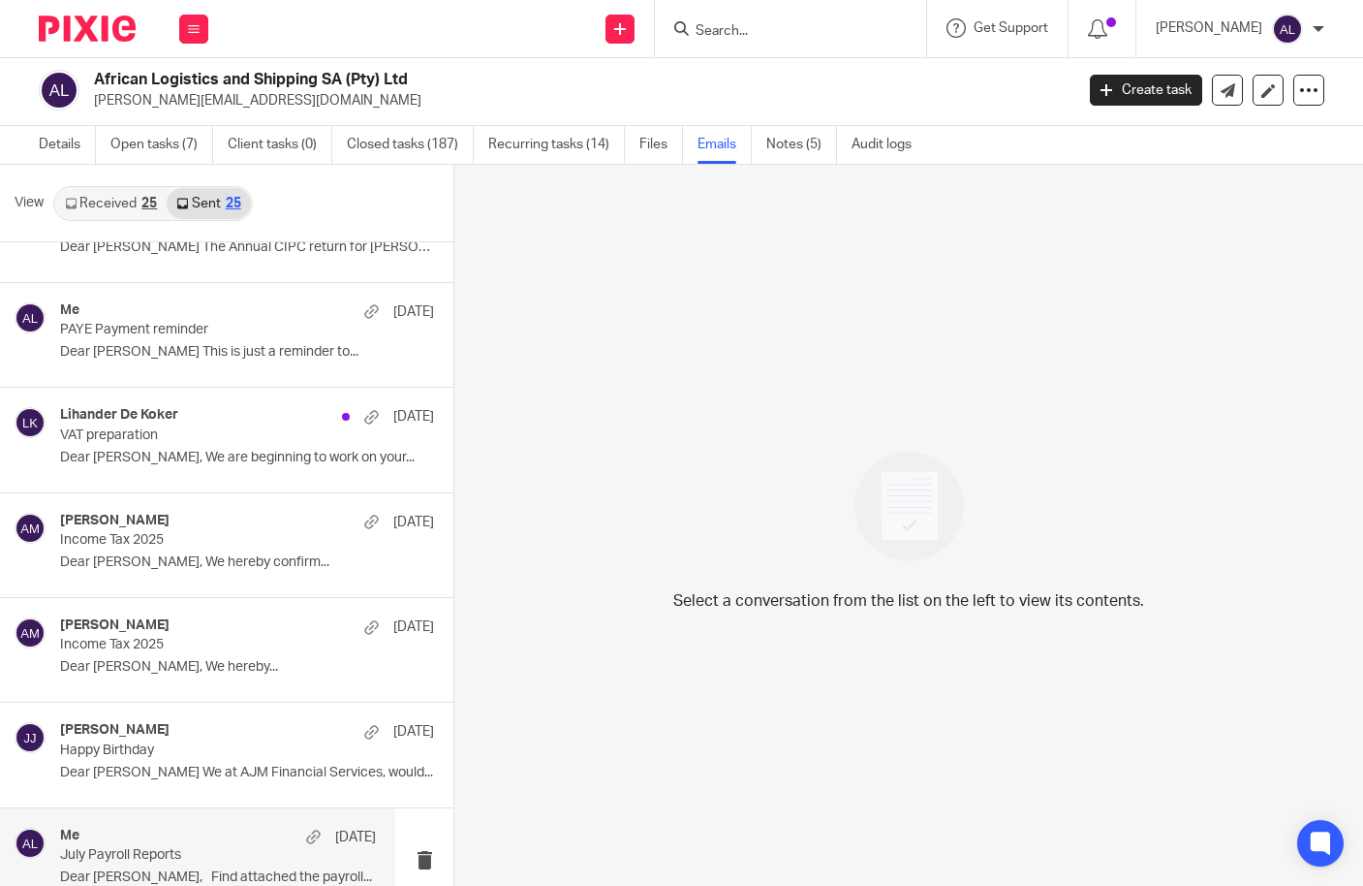
click at [250, 843] on div "Me 15 Jul" at bounding box center [218, 836] width 316 height 19
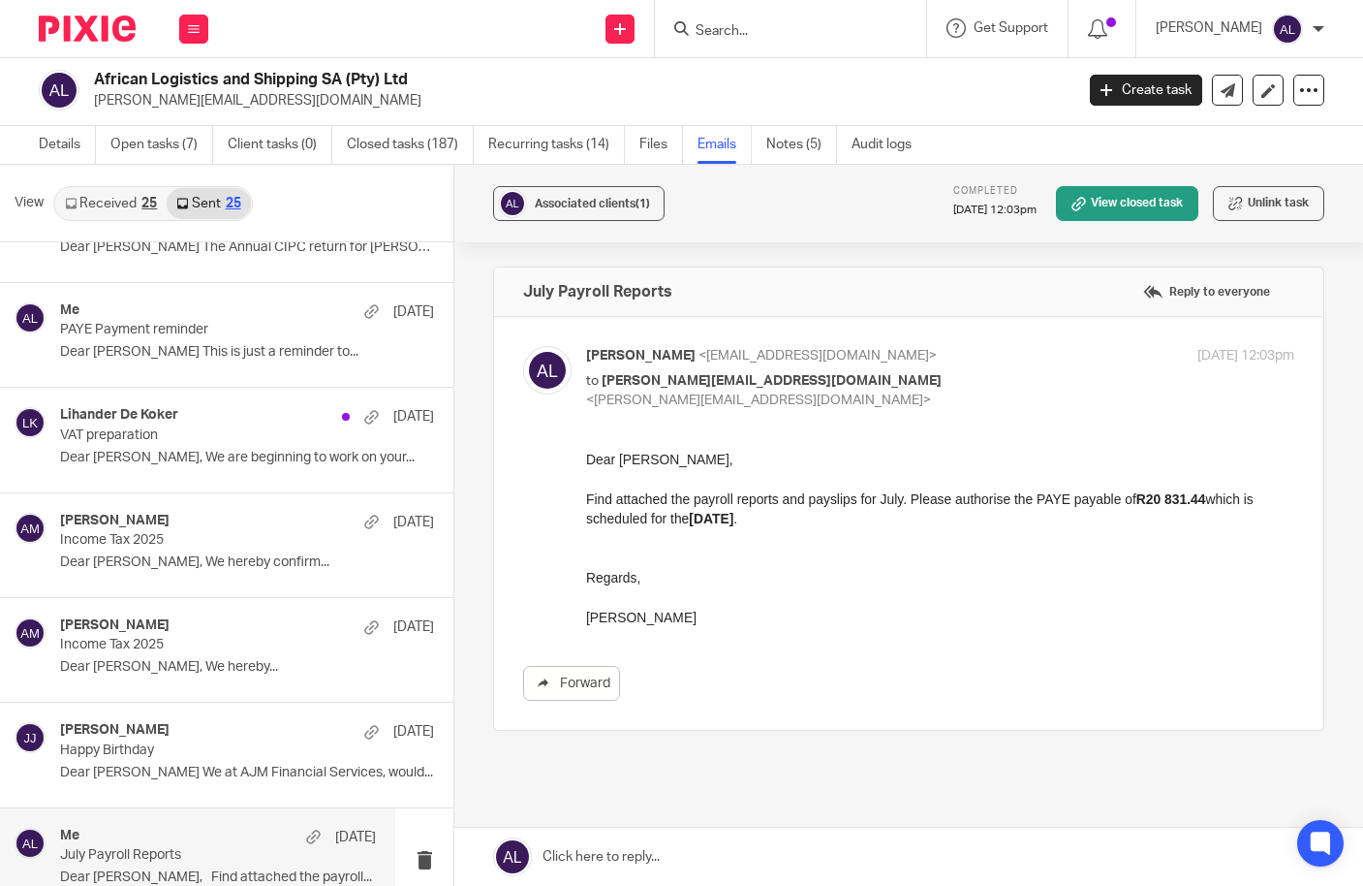
scroll to position [0, 0]
drag, startPoint x: 698, startPoint y: 621, endPoint x: 1158, endPoint y: 890, distance: 533.3
click html "Dear Gail, Find attached the payroll reports and payslips for July. Please auth…"
copy div "Dear Gail, Find attached the payroll reports and payslips for July. Please auth…"
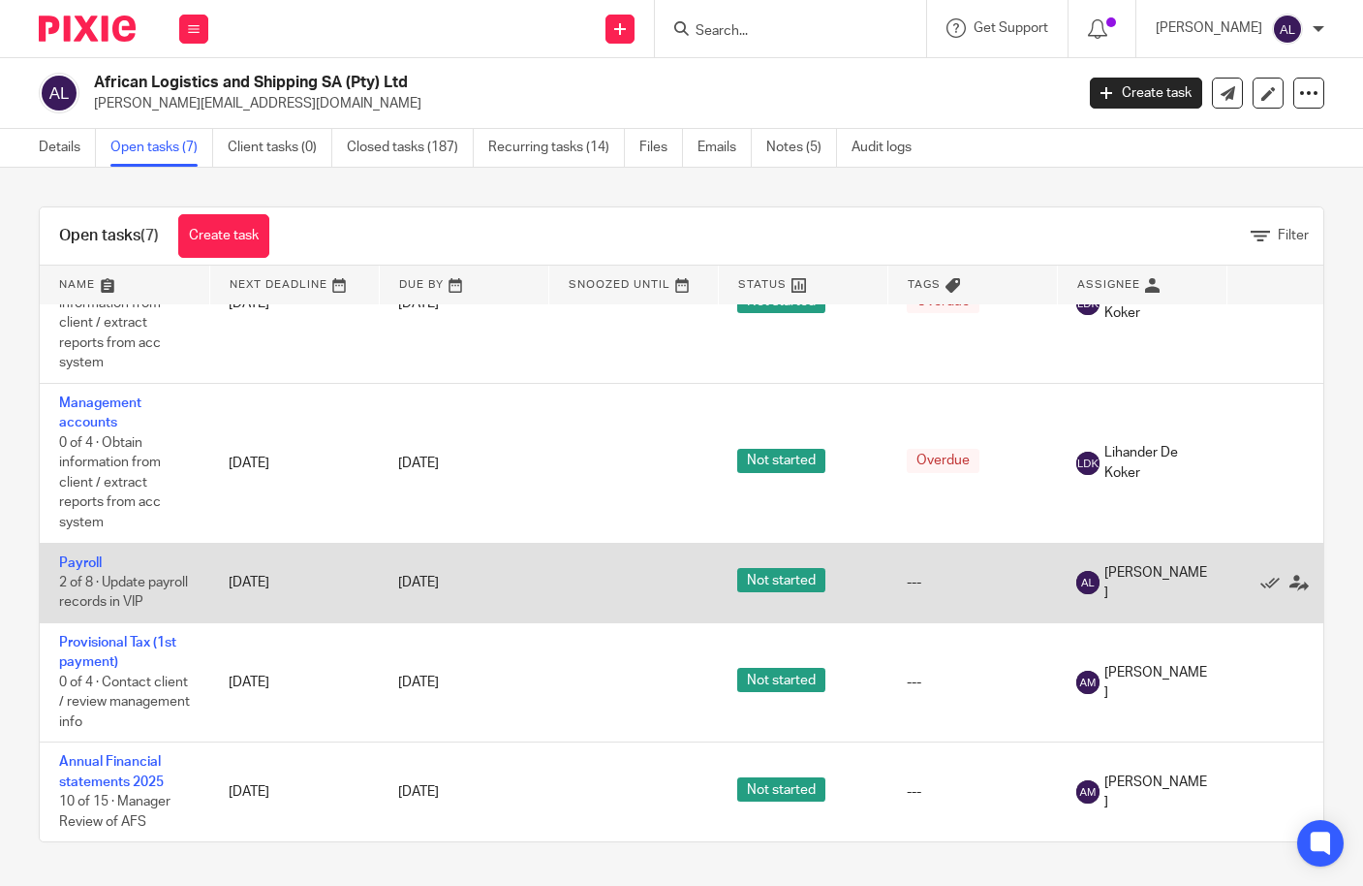
scroll to position [414, 0]
click at [96, 556] on link "Payroll" at bounding box center [80, 563] width 43 height 14
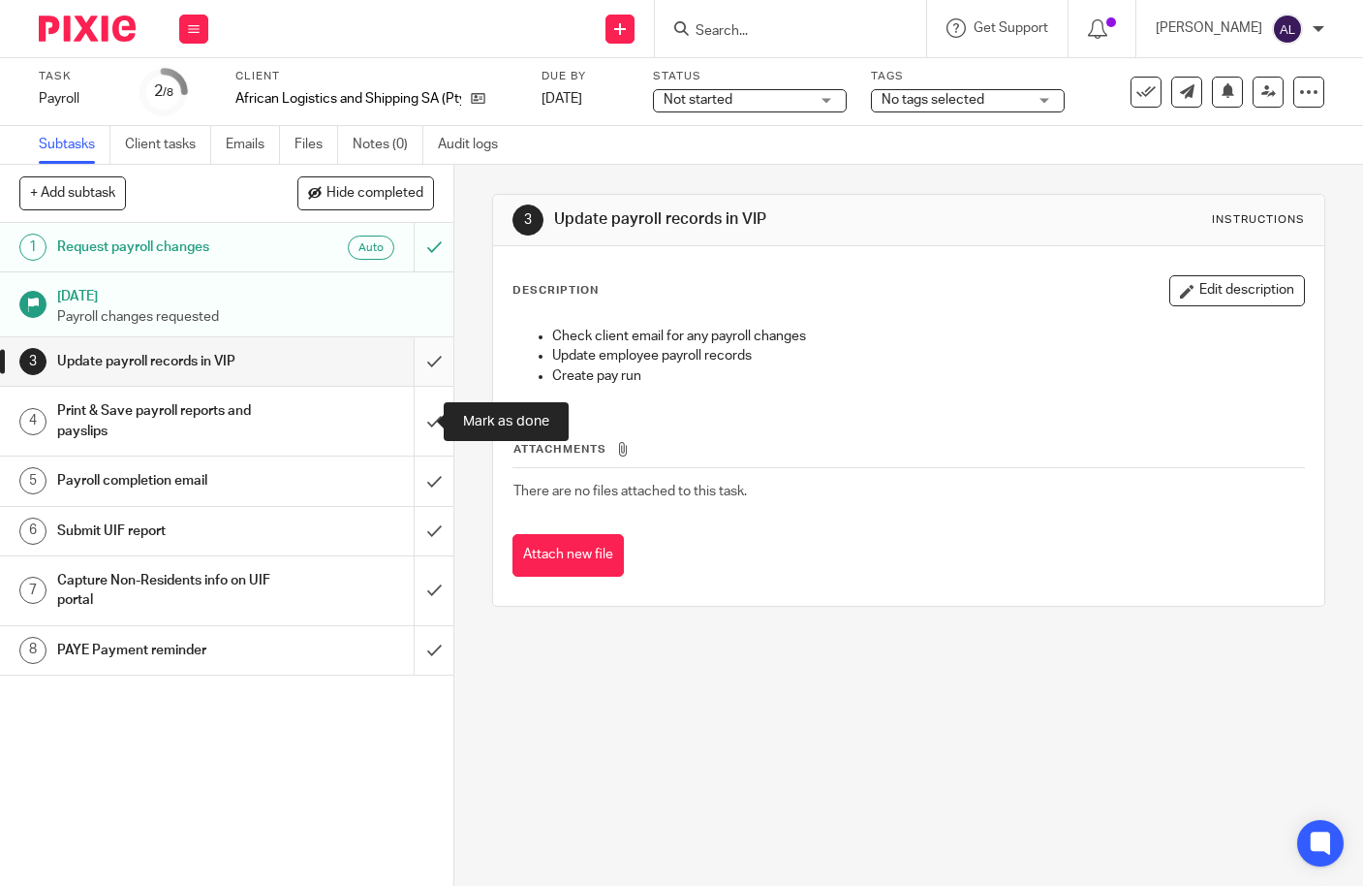
click at [423, 377] on input "submit" at bounding box center [226, 361] width 453 height 48
click at [424, 426] on input "submit" at bounding box center [226, 421] width 453 height 69
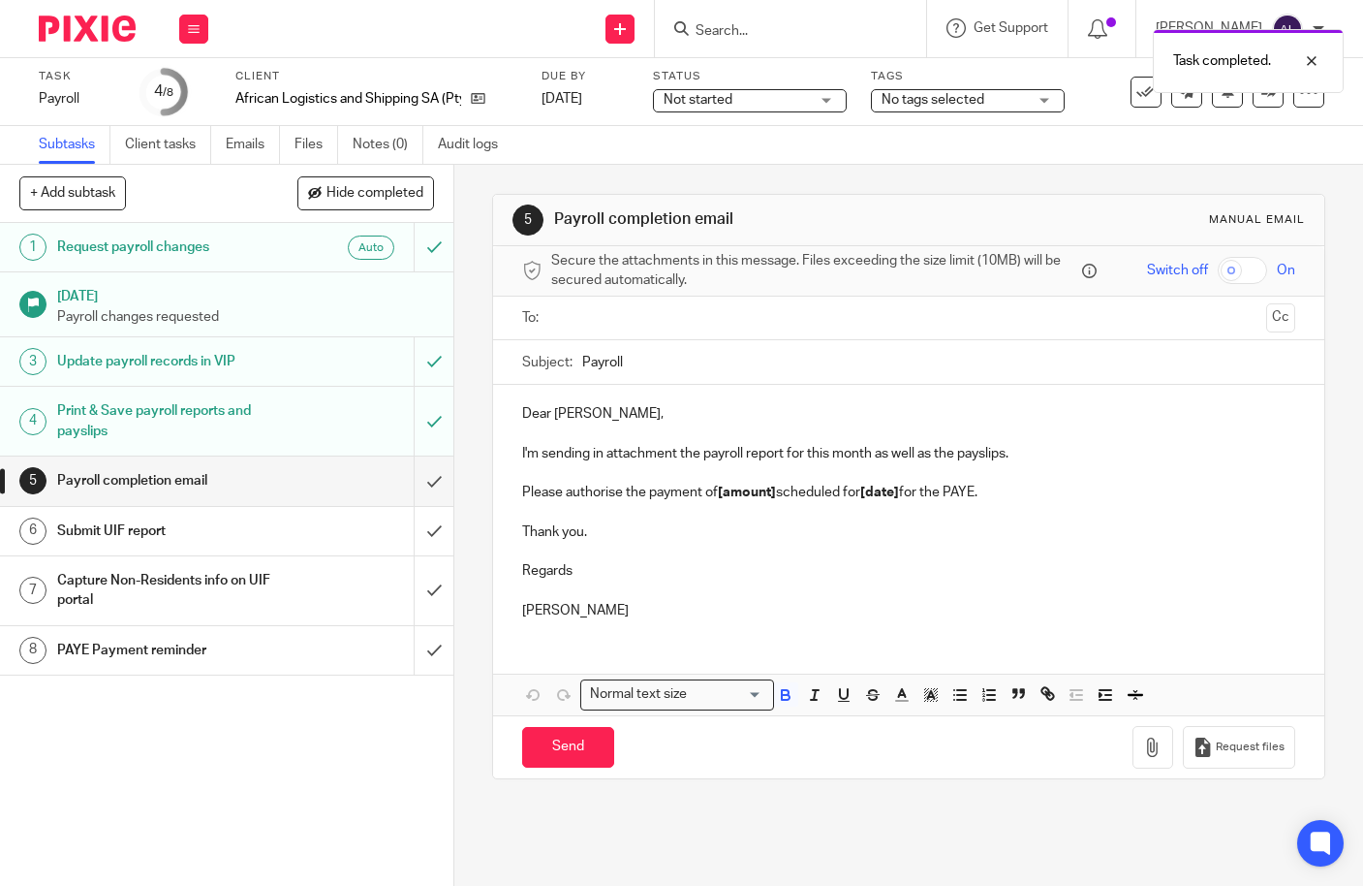
drag, startPoint x: 648, startPoint y: 609, endPoint x: 463, endPoint y: 388, distance: 288.9
click at [463, 388] on div "5 Payroll completion email Manual email Secure the attachments in this message.…" at bounding box center [908, 525] width 909 height 721
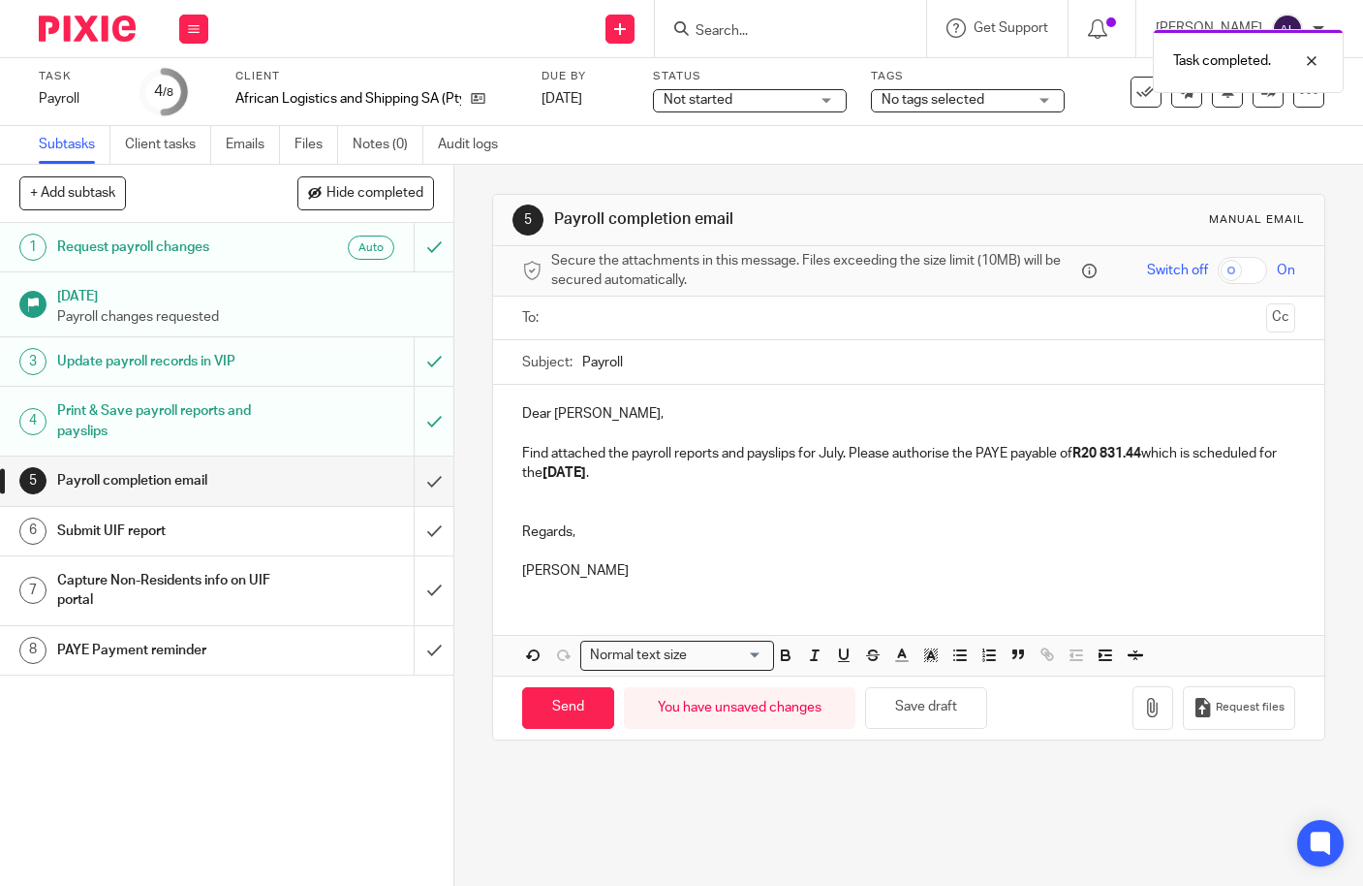
click at [610, 327] on input "text" at bounding box center [908, 318] width 701 height 22
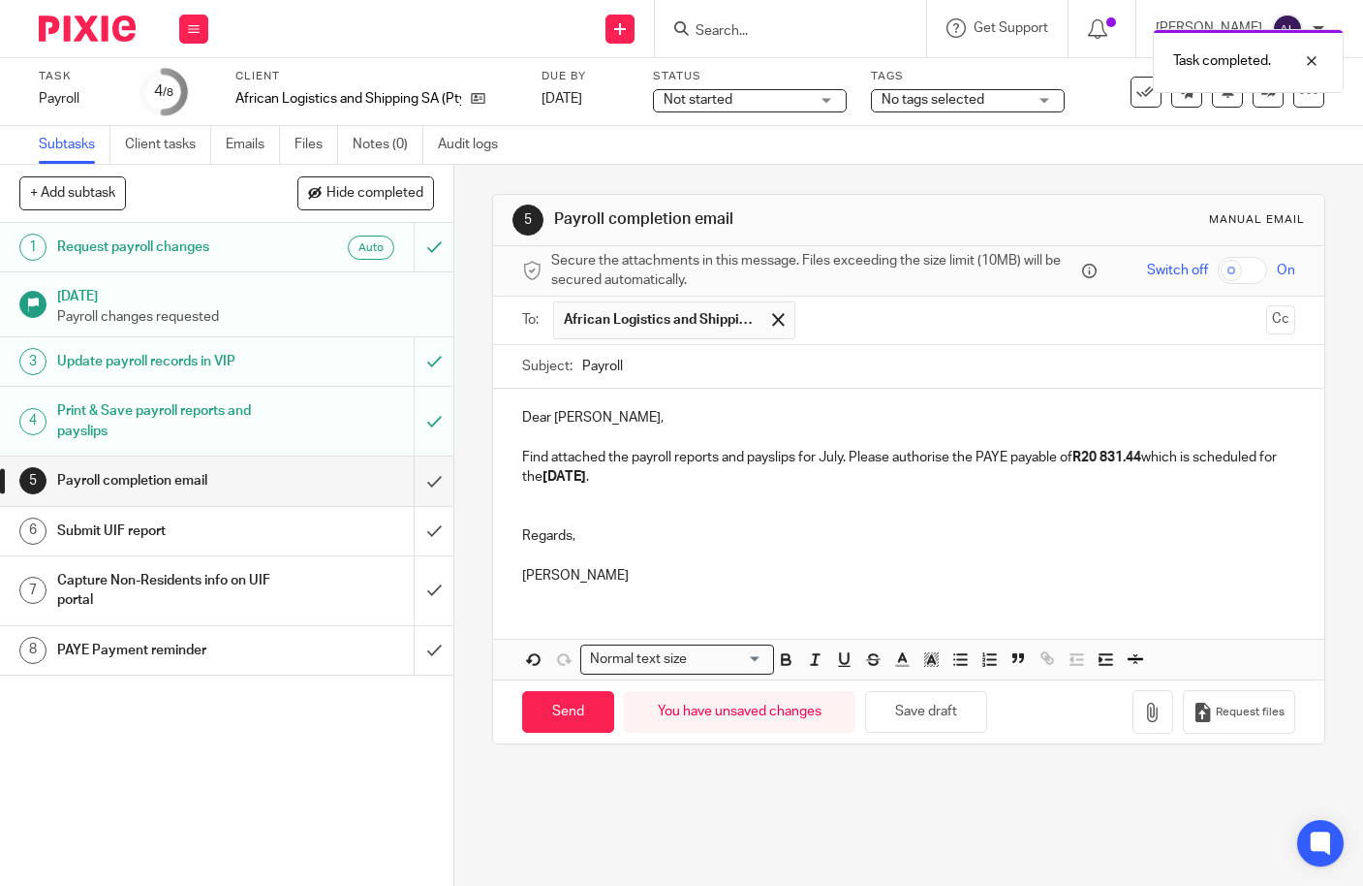
click at [582, 367] on input "Payroll" at bounding box center [938, 367] width 713 height 44
click at [737, 358] on input "August Payroll" at bounding box center [938, 367] width 713 height 44
type input "August Payroll Reports"
click at [826, 454] on p "Find attached the payroll reports and payslips for July. Please authorise the P…" at bounding box center [908, 468] width 773 height 40
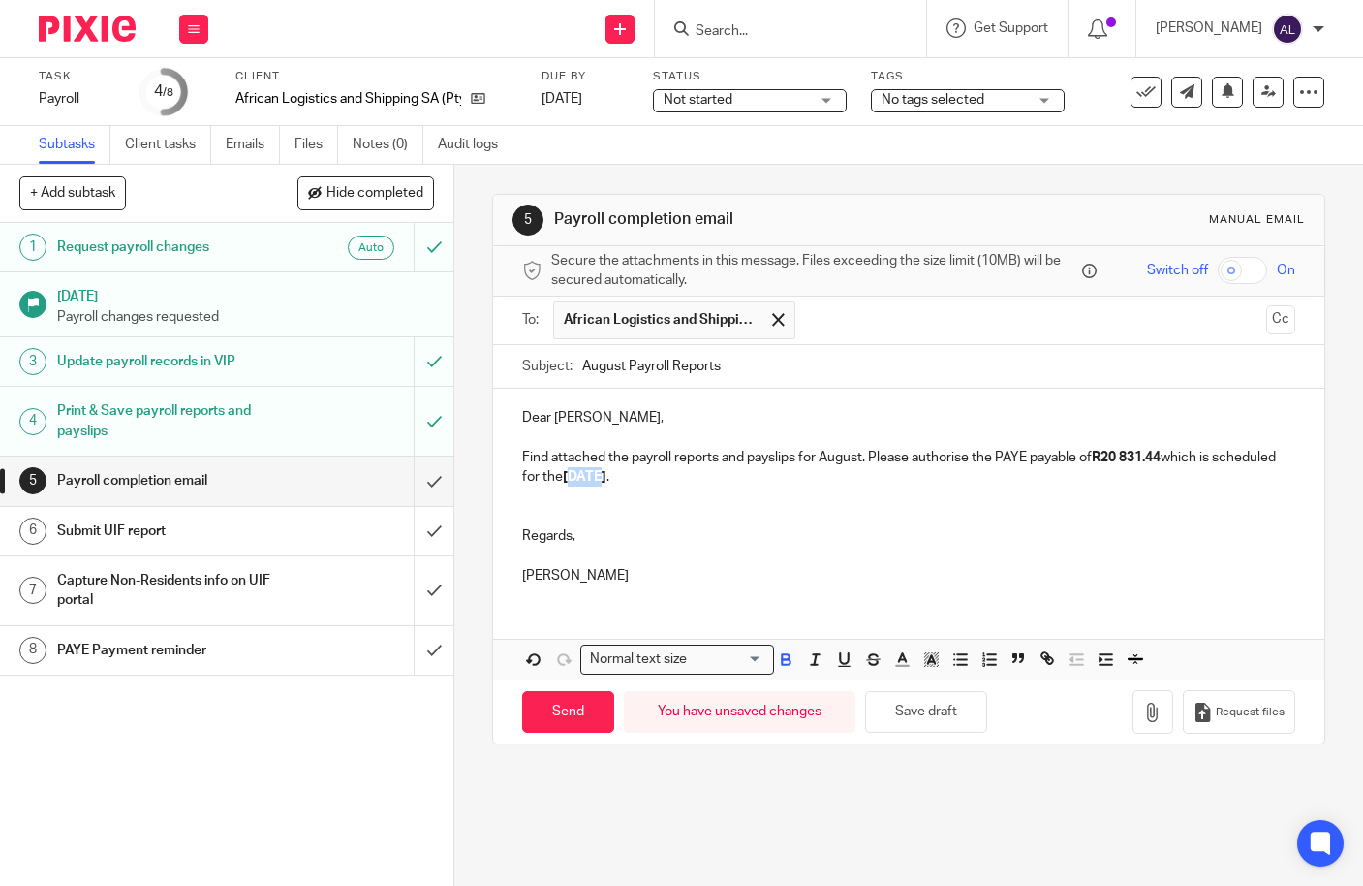
drag, startPoint x: 665, startPoint y: 474, endPoint x: 637, endPoint y: 475, distance: 28.1
click at [607, 475] on strong "[DATE]" at bounding box center [585, 477] width 44 height 14
click at [1143, 705] on icon "button" at bounding box center [1152, 711] width 19 height 19
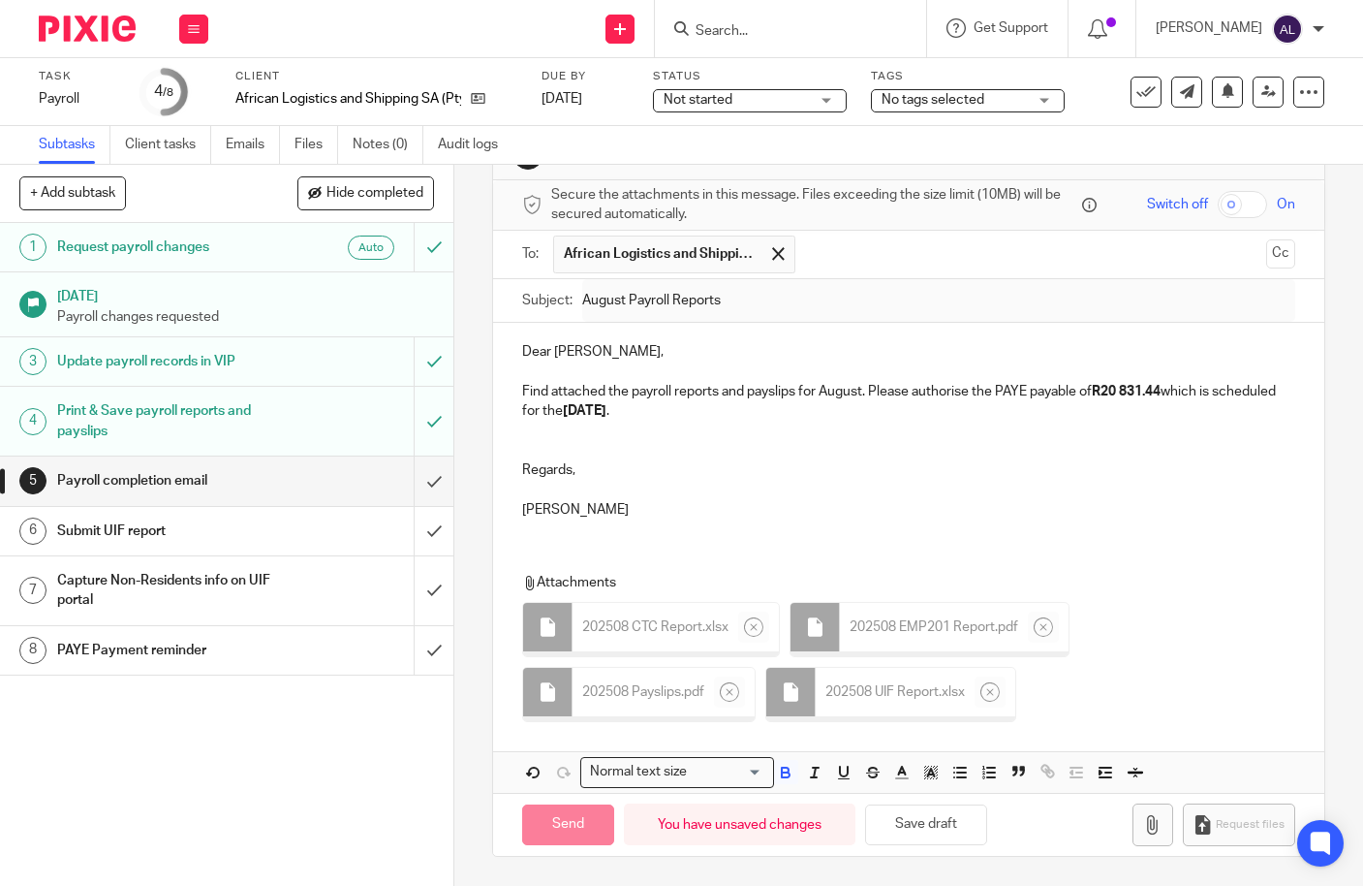
scroll to position [56, 0]
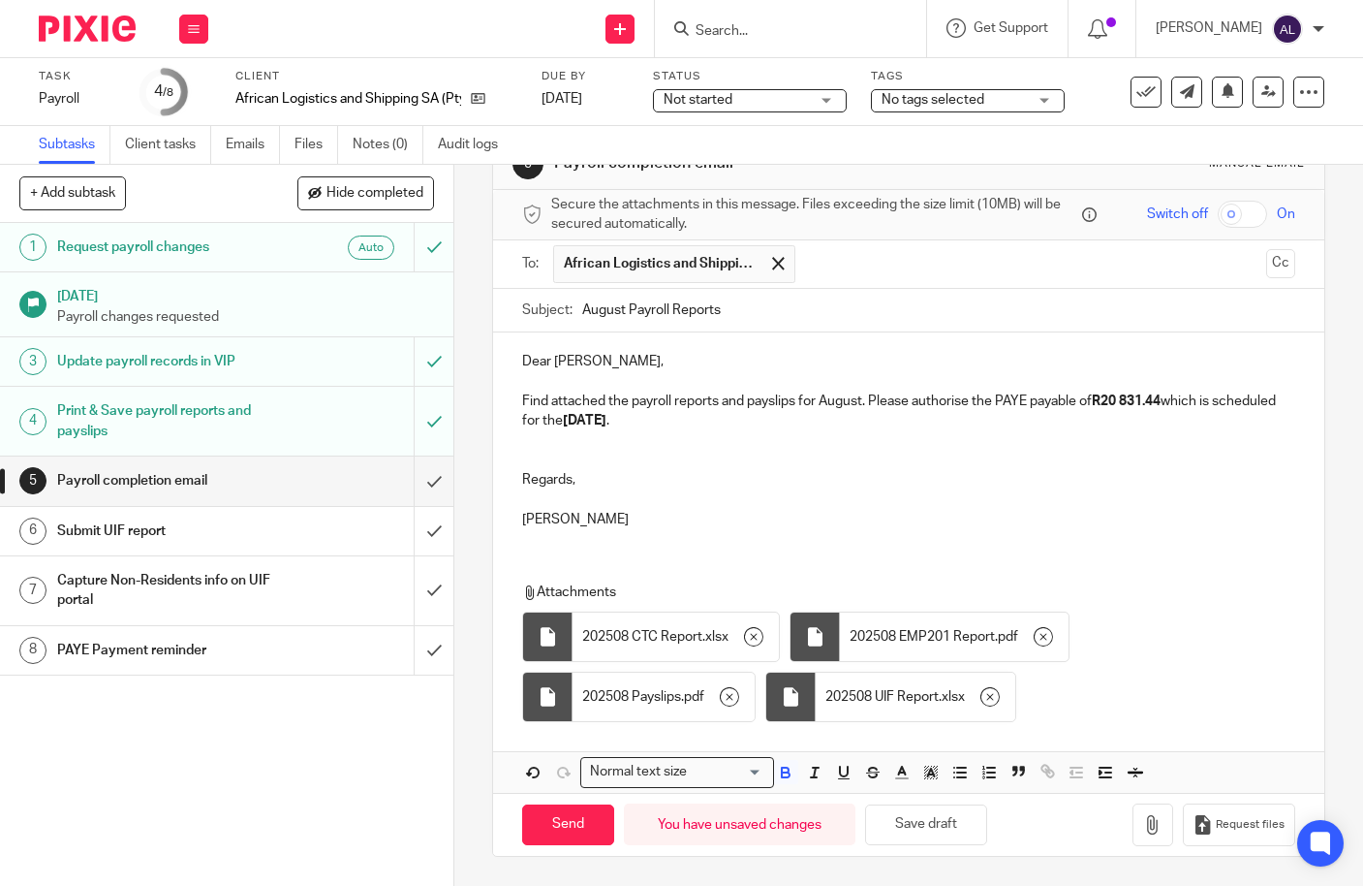
click at [281, 807] on div "1 Request payroll changes Auto [DATE] Payroll changes requested 3 Update payrol…" at bounding box center [226, 554] width 453 height 663
click at [805, 452] on p at bounding box center [908, 460] width 773 height 19
click at [587, 828] on input "Send" at bounding box center [568, 825] width 92 height 42
type input "Sent"
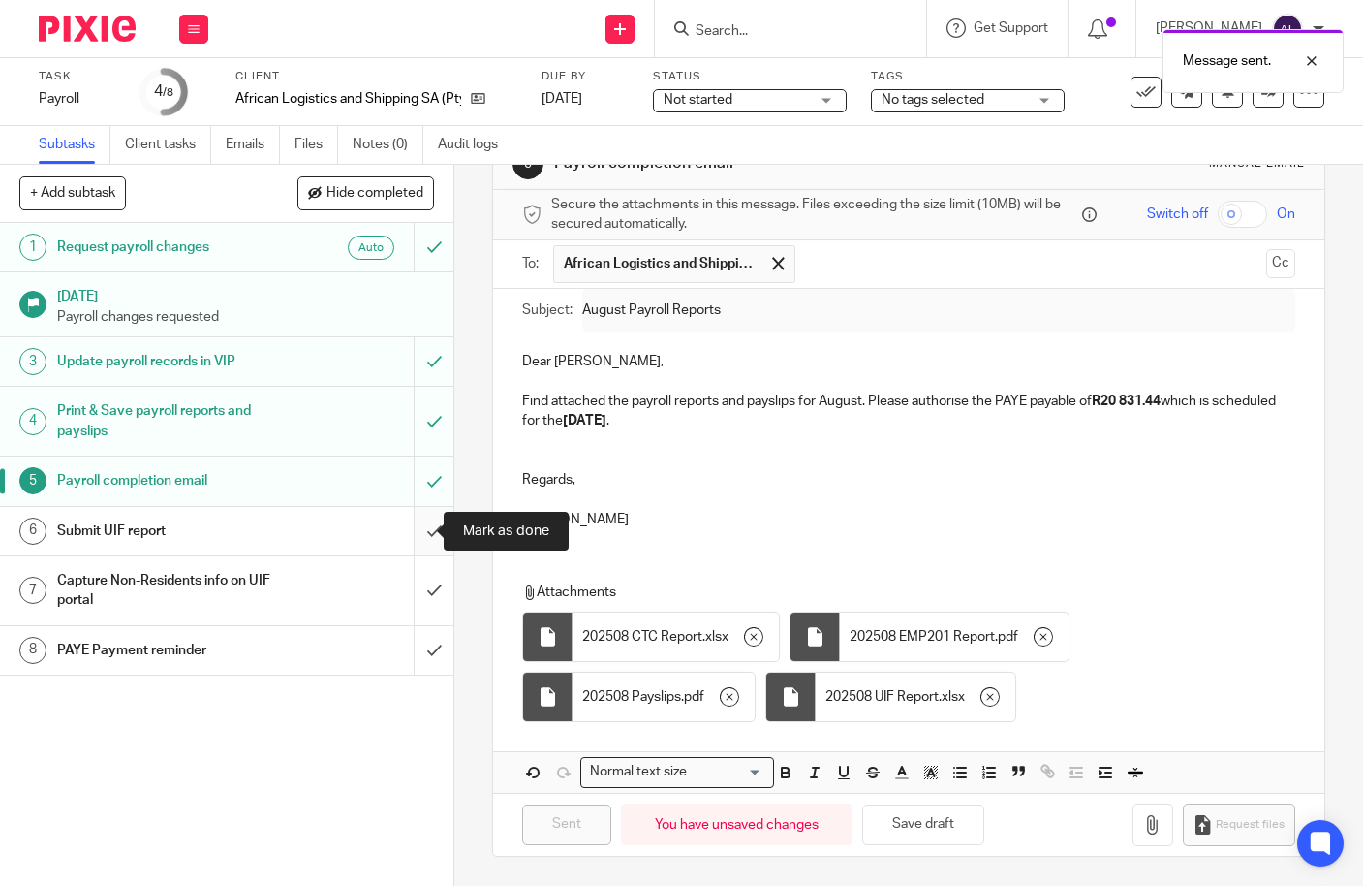
click at [425, 528] on input "submit" at bounding box center [226, 531] width 453 height 48
click at [414, 589] on input "submit" at bounding box center [226, 590] width 453 height 69
click at [414, 654] on input "submit" at bounding box center [226, 650] width 453 height 48
